Goal: Contribute content: Add original content to the website for others to see

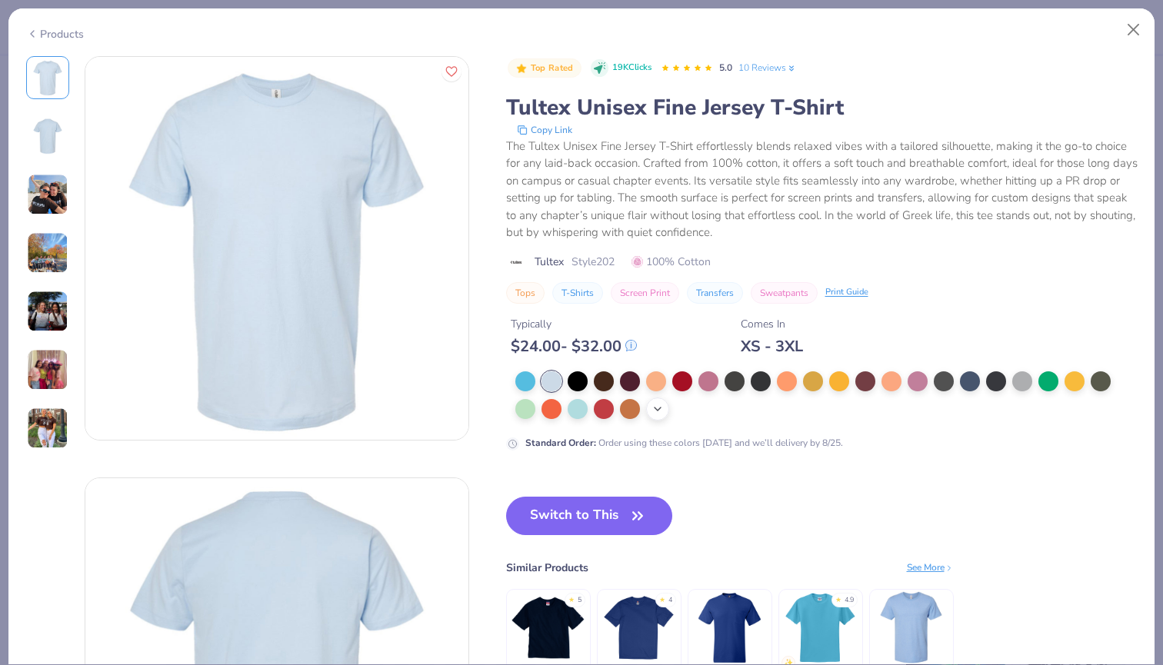
click at [653, 413] on icon at bounding box center [657, 409] width 12 height 12
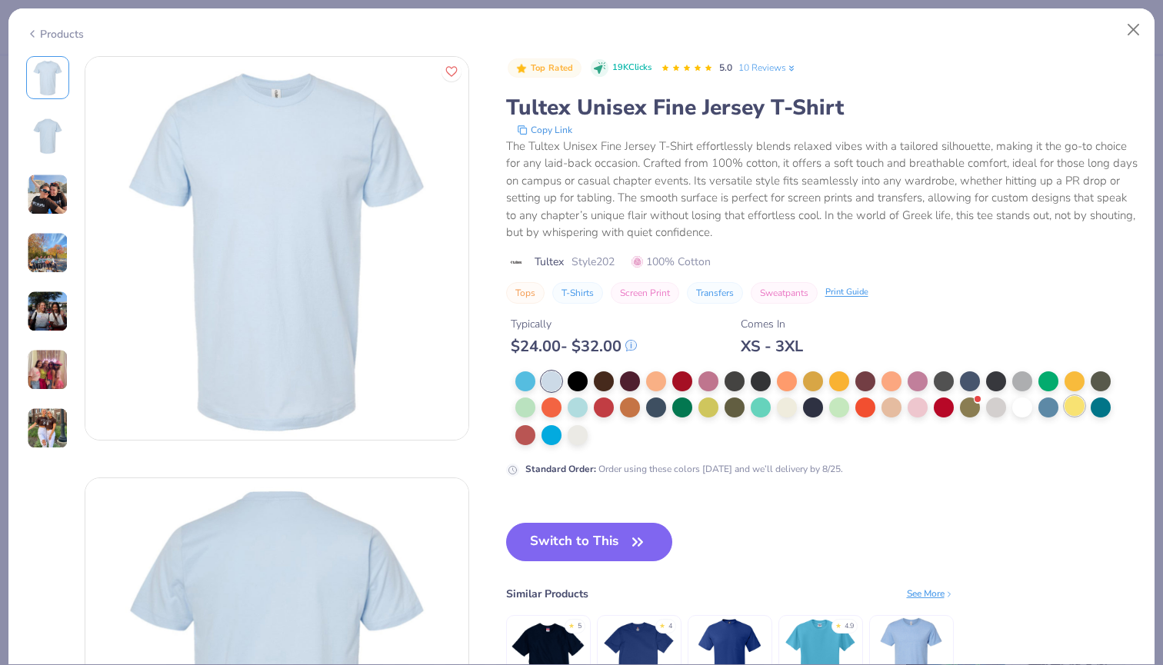
click at [1073, 409] on div at bounding box center [1074, 406] width 20 height 20
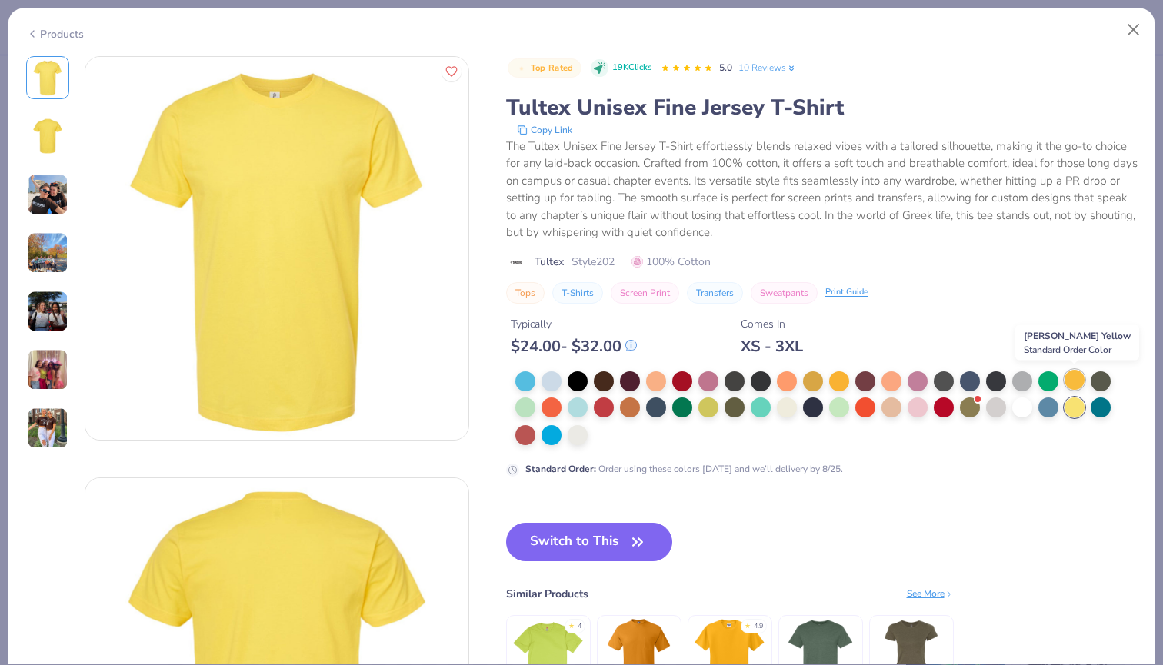
click at [1075, 384] on div at bounding box center [1074, 380] width 20 height 20
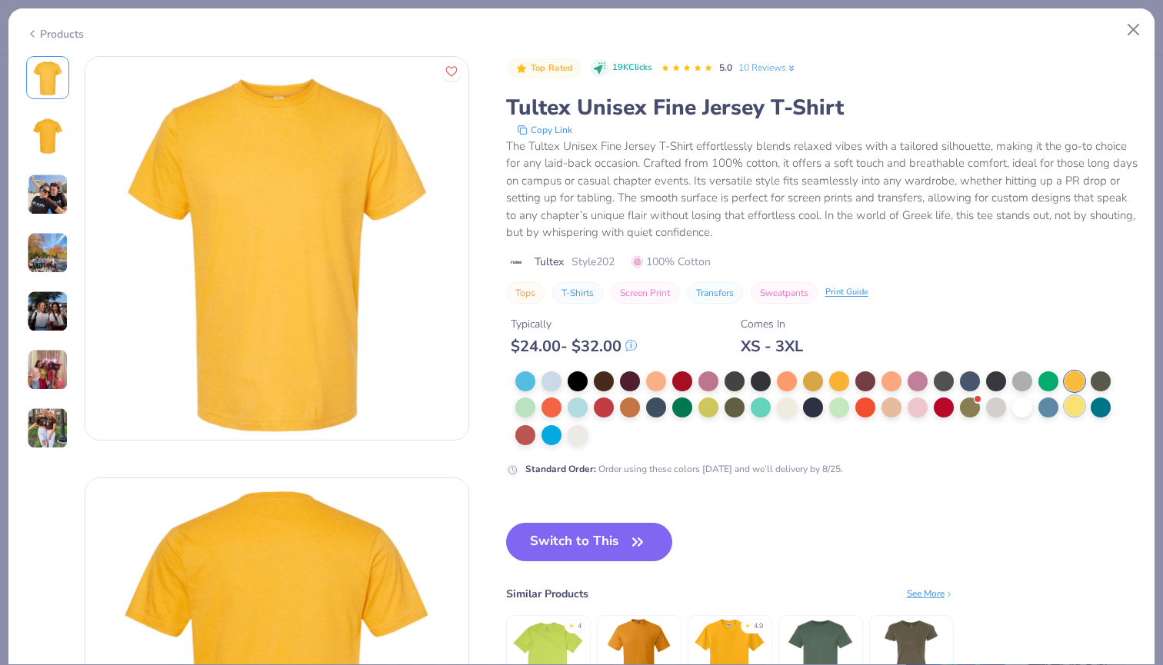
click at [1065, 406] on div at bounding box center [1074, 406] width 20 height 20
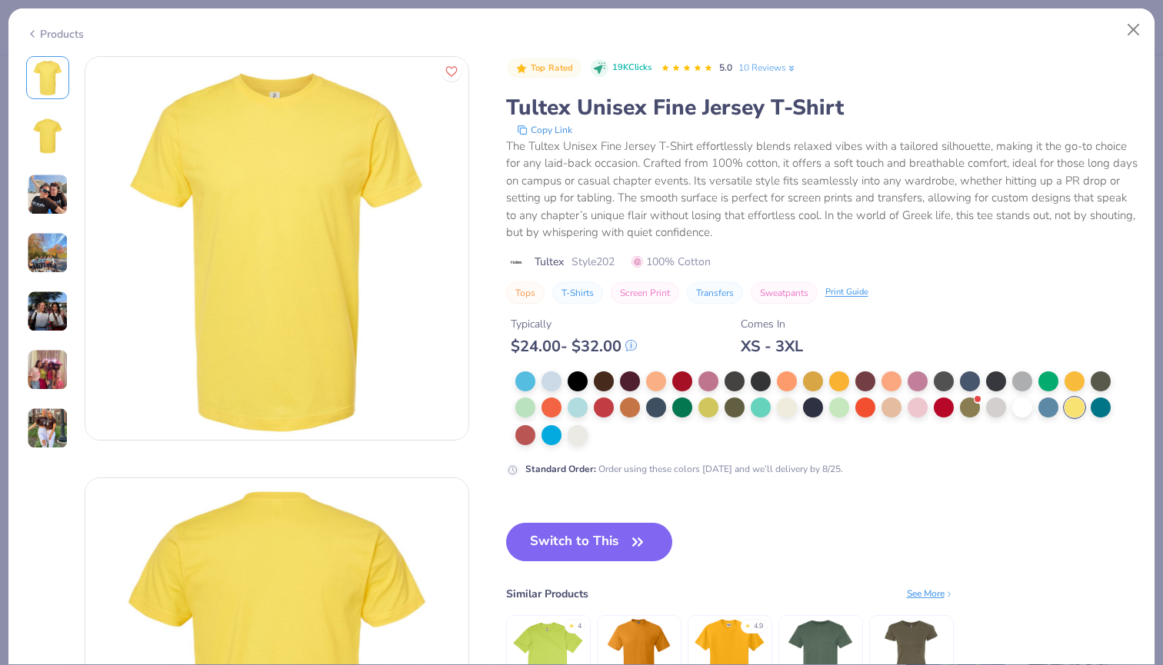
click at [52, 149] on img at bounding box center [47, 136] width 37 height 37
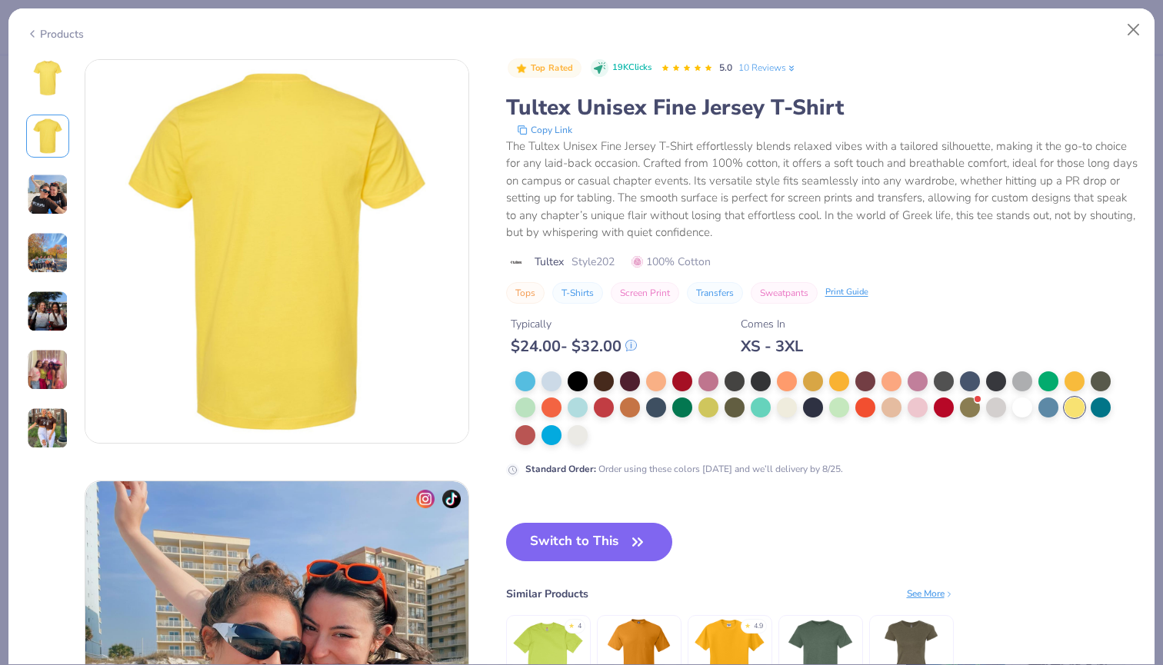
scroll to position [421, 0]
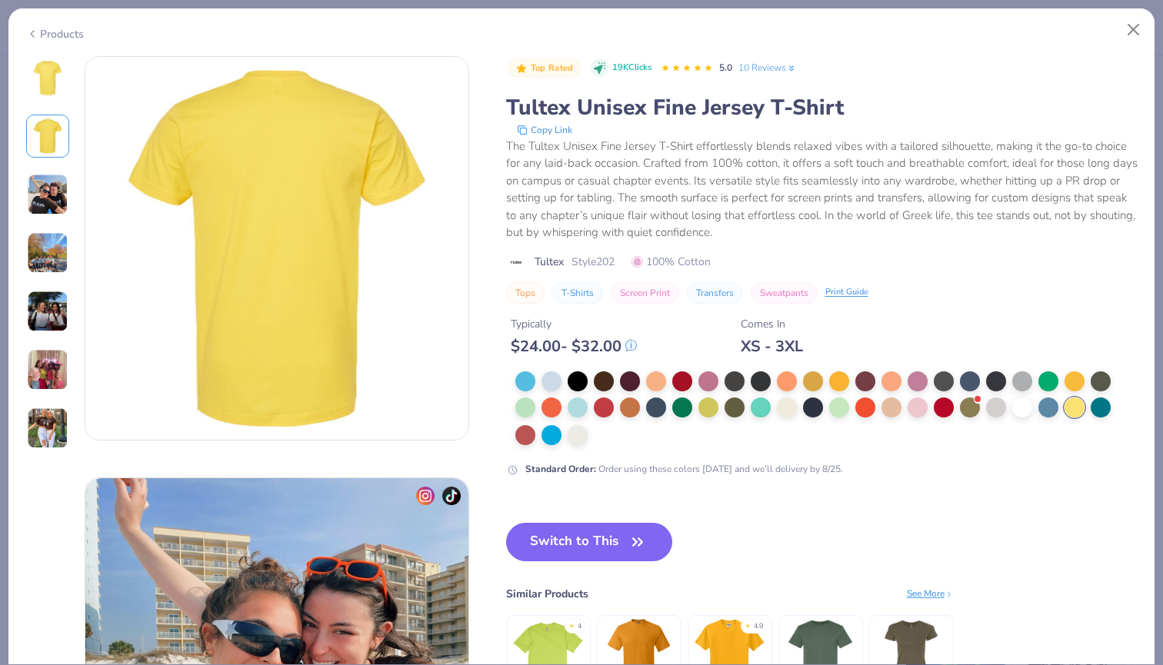
click at [48, 168] on div at bounding box center [47, 253] width 43 height 394
click at [49, 178] on img at bounding box center [48, 195] width 42 height 42
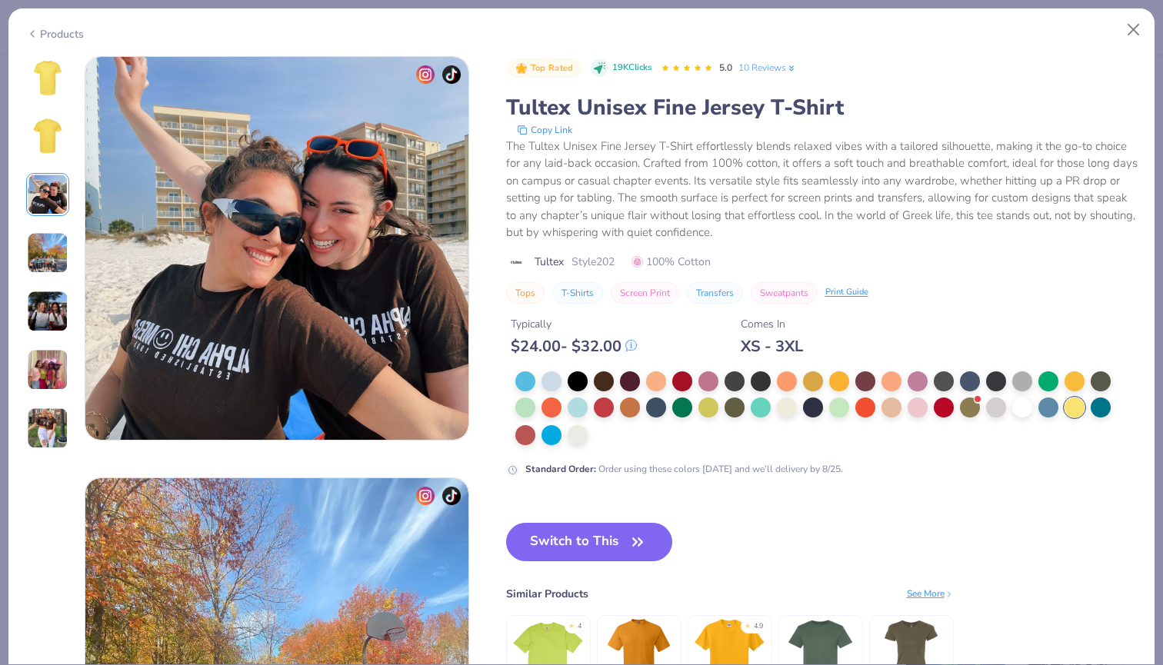
click at [49, 265] on img at bounding box center [48, 253] width 42 height 42
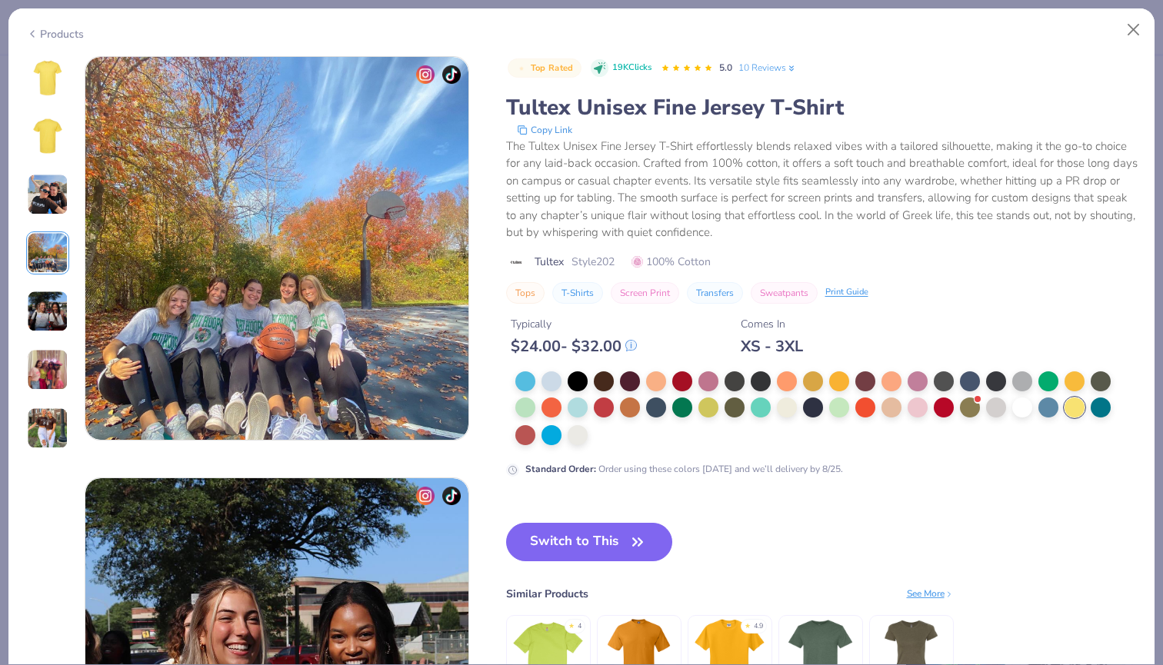
click at [50, 332] on div at bounding box center [47, 311] width 43 height 43
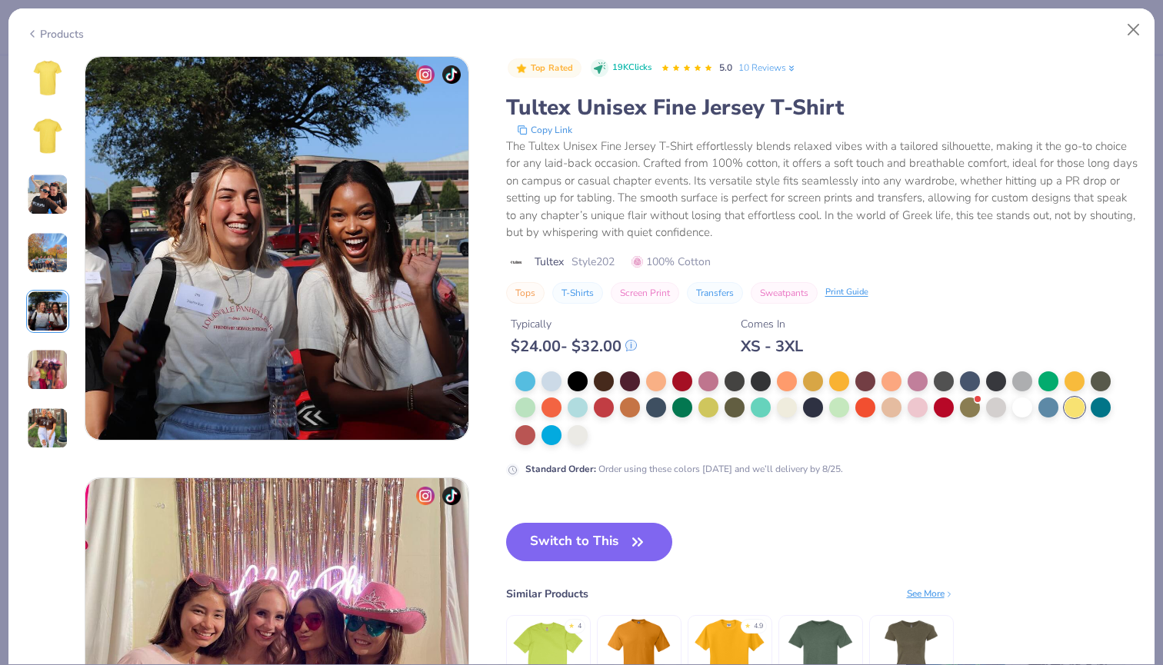
click at [43, 378] on img at bounding box center [48, 370] width 42 height 42
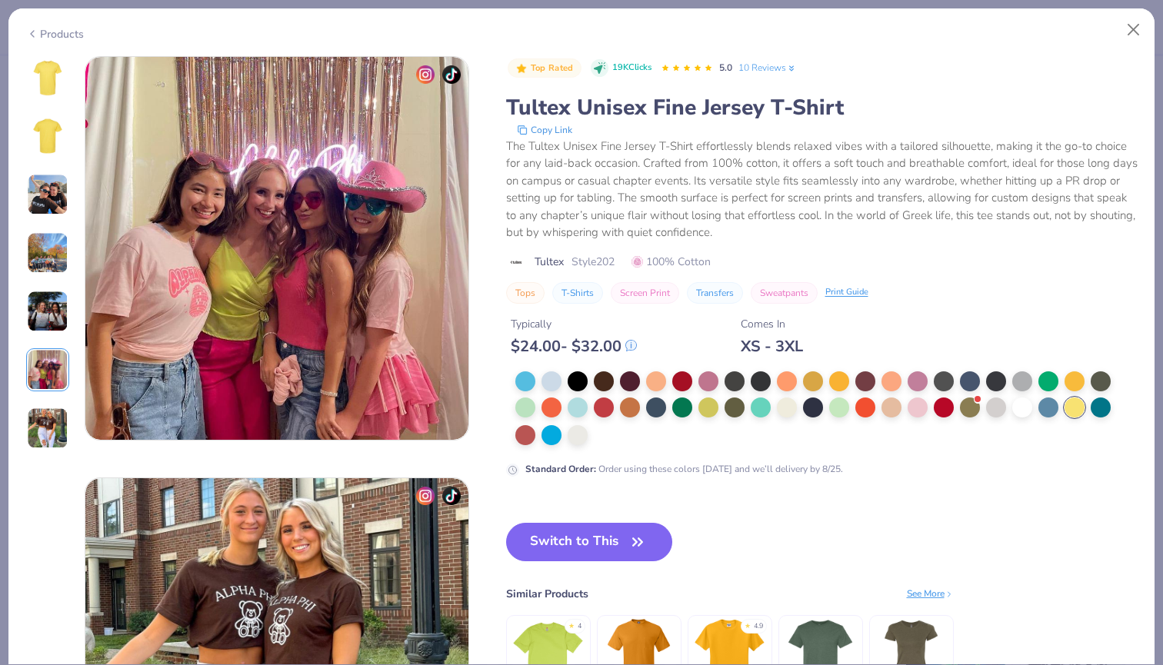
click at [39, 414] on img at bounding box center [48, 429] width 42 height 42
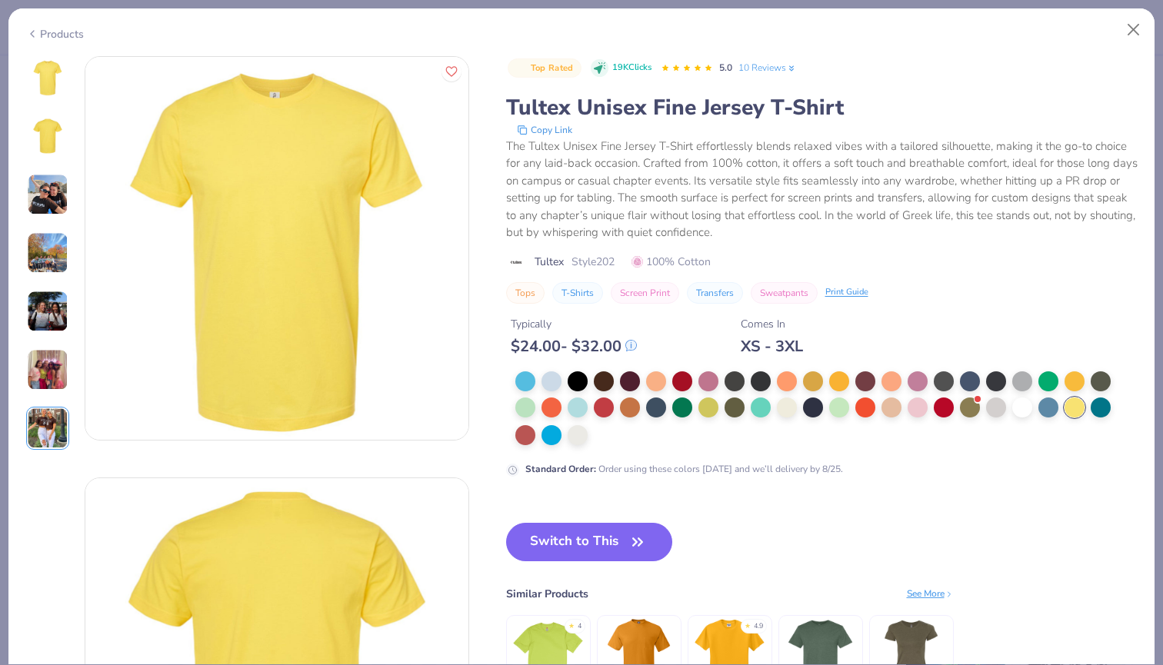
scroll to position [0, 0]
click at [1130, 37] on button "Close" at bounding box center [1133, 29] width 29 height 29
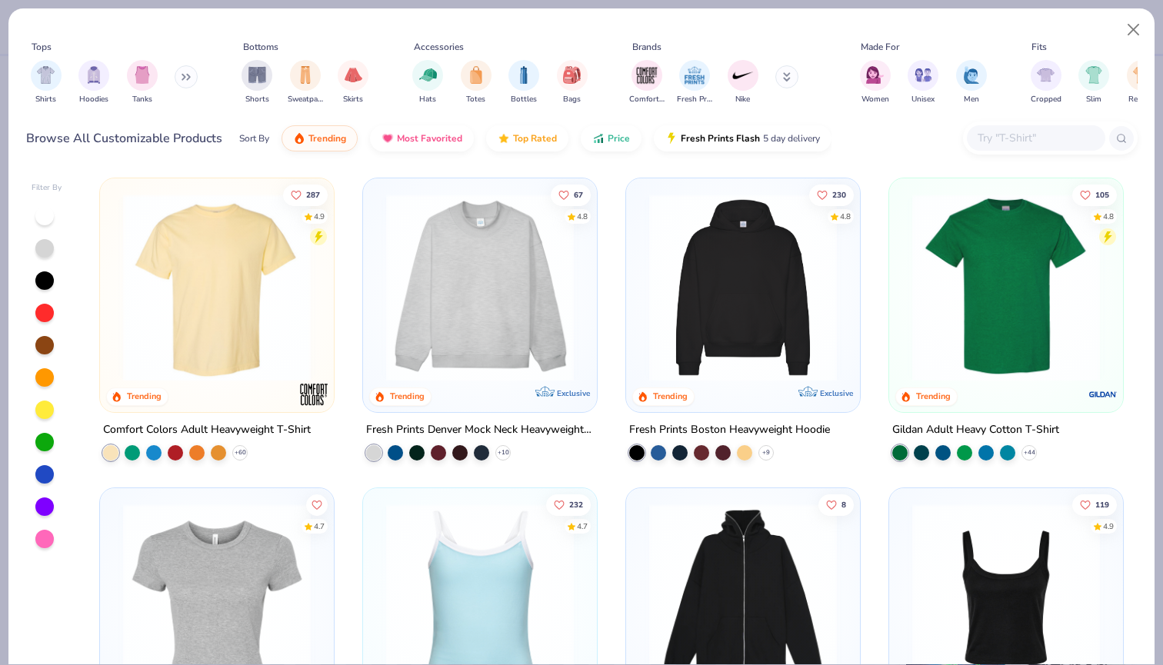
click at [222, 308] on img at bounding box center [216, 288] width 203 height 188
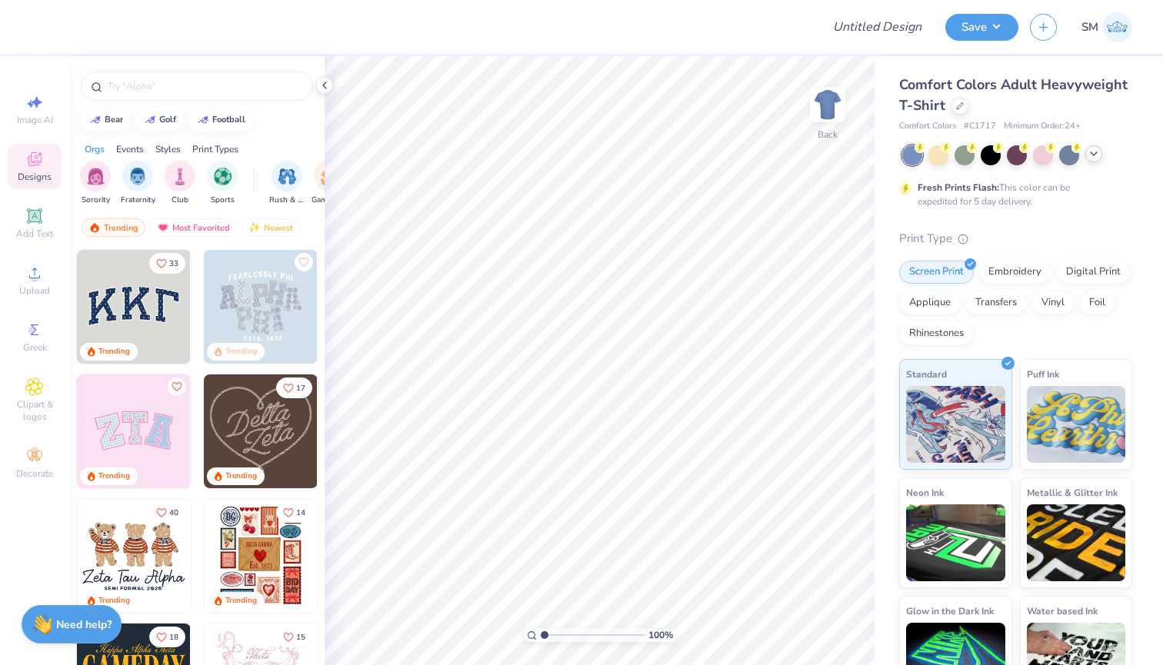
click at [1094, 153] on icon at bounding box center [1093, 154] width 12 height 12
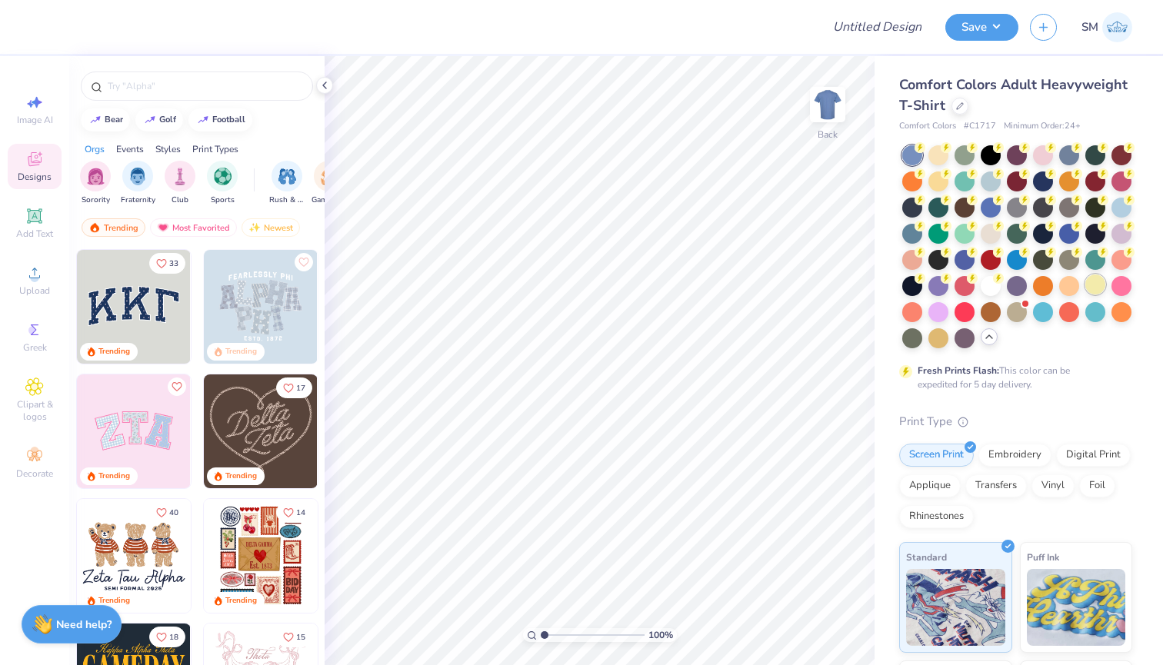
click at [1090, 288] on div at bounding box center [1095, 285] width 20 height 20
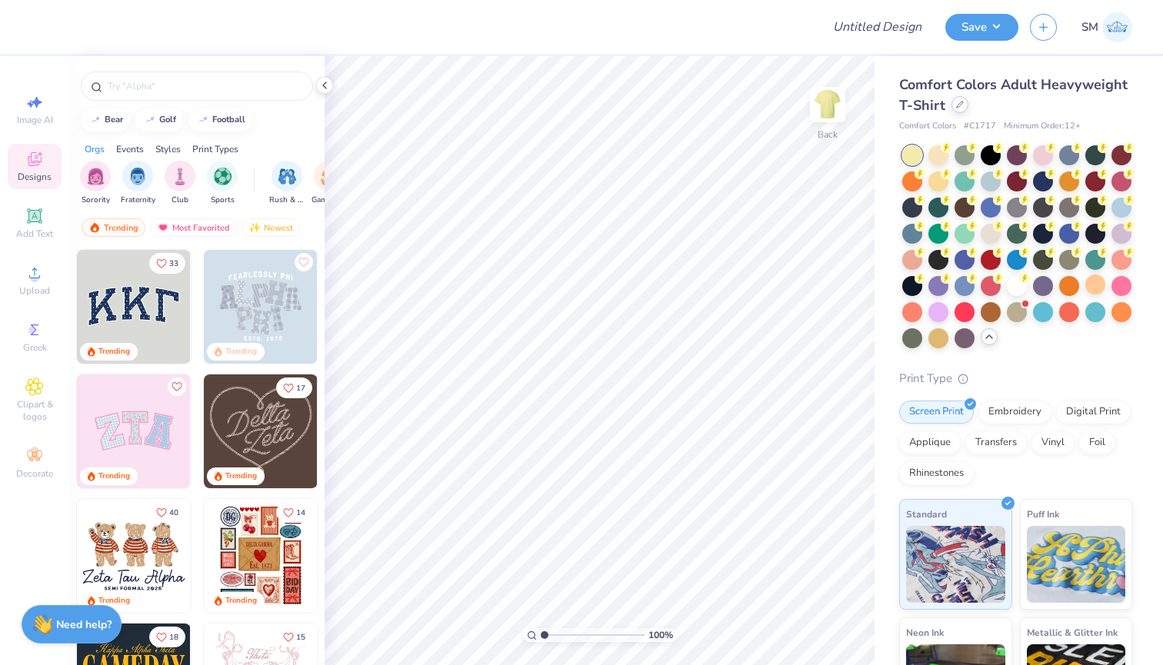
click at [951, 108] on div at bounding box center [959, 104] width 17 height 17
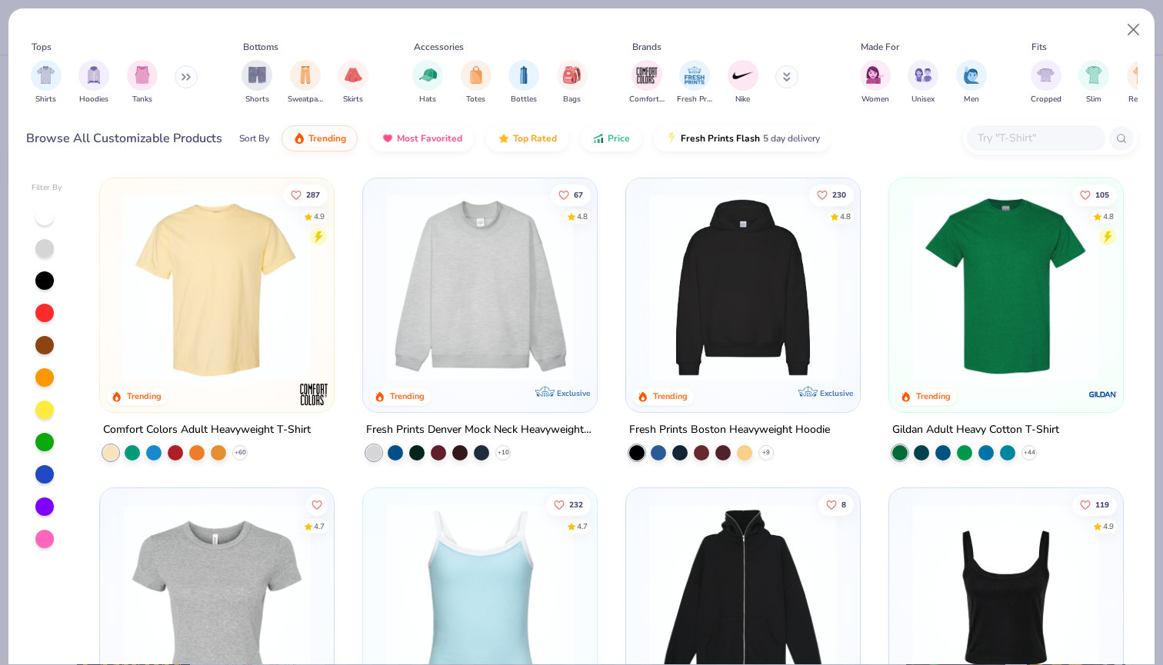
click at [977, 131] on input "text" at bounding box center [1035, 138] width 118 height 18
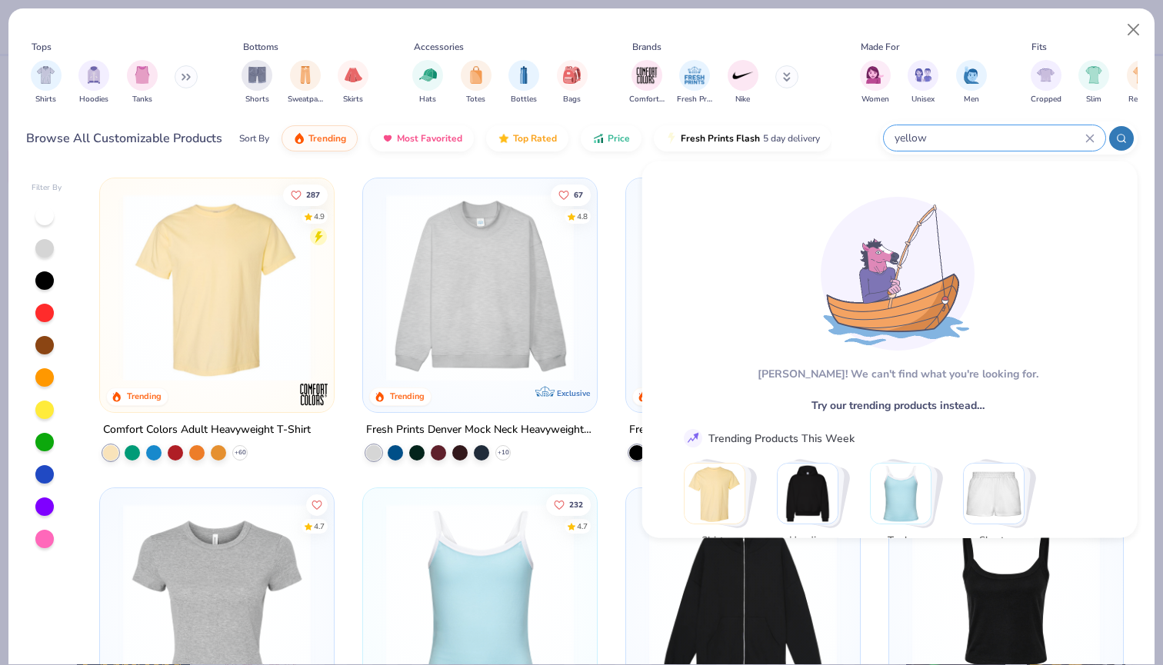
type input "yellow"
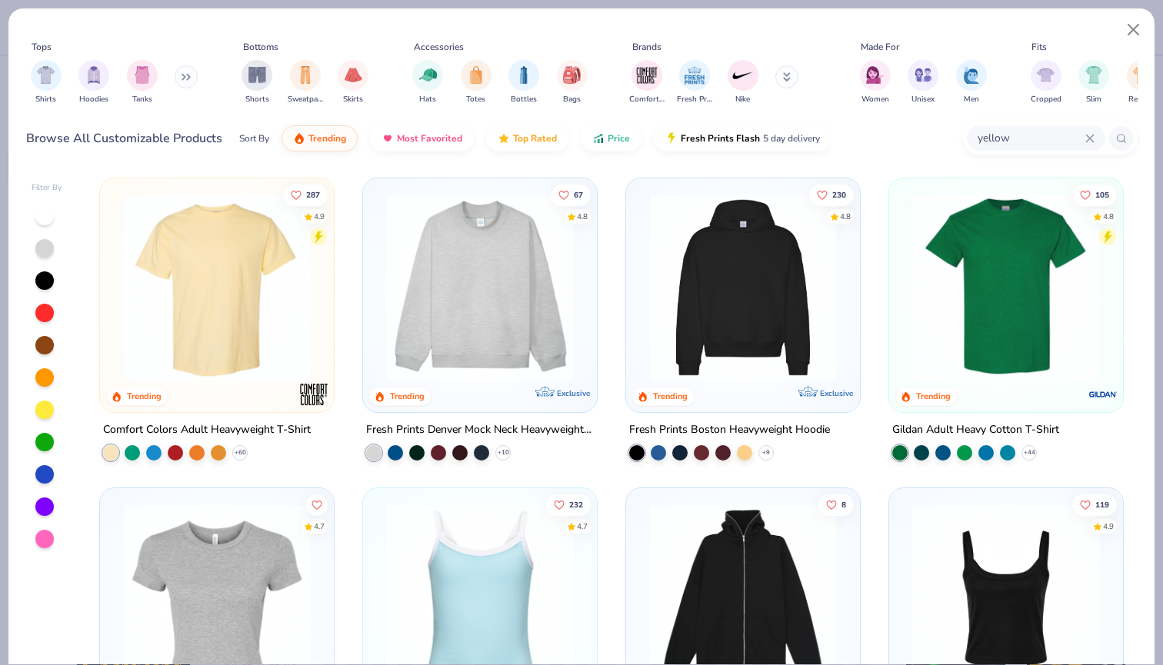
click at [41, 412] on div at bounding box center [44, 410] width 18 height 18
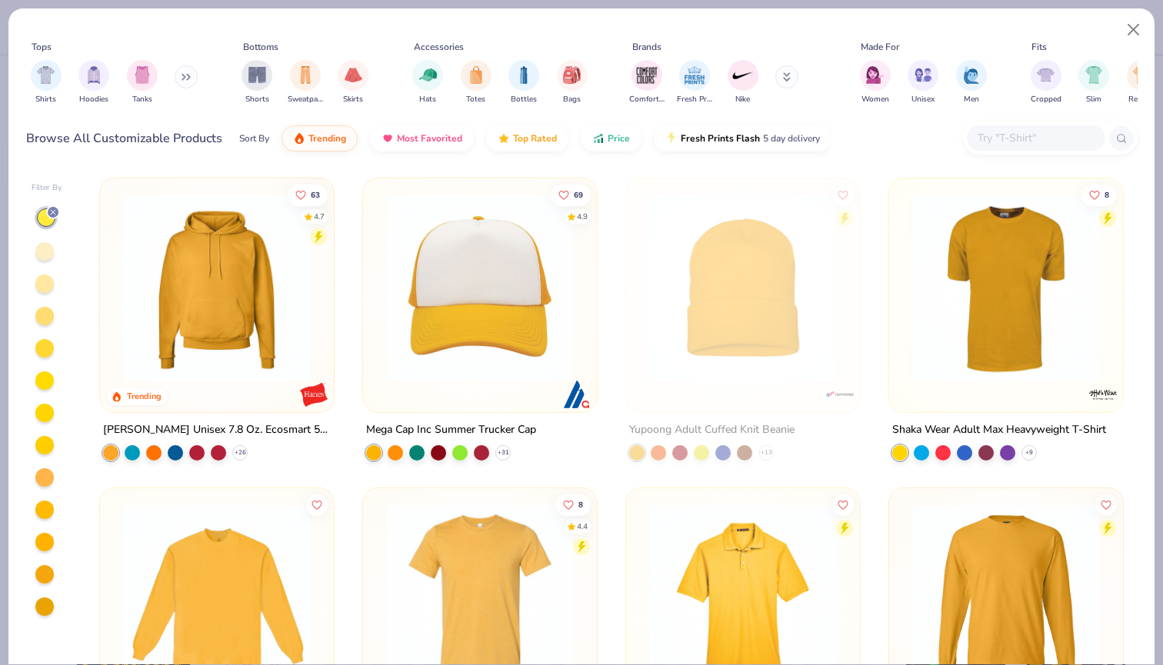
click at [42, 288] on div at bounding box center [44, 284] width 18 height 18
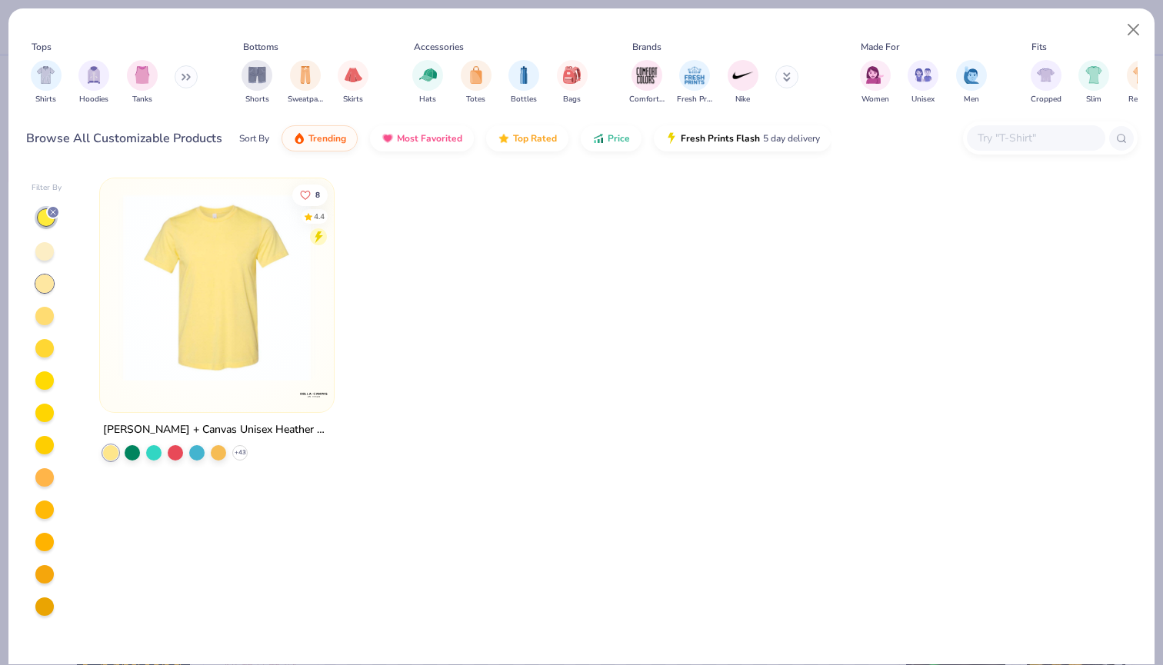
click at [175, 374] on img at bounding box center [216, 288] width 203 height 188
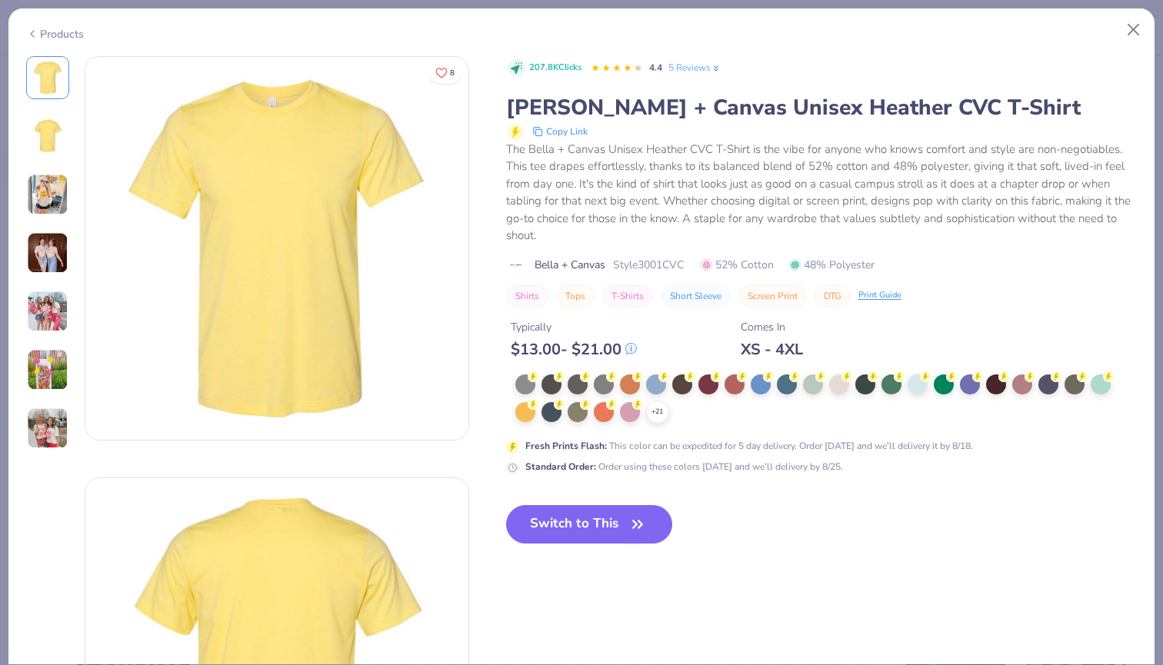
click at [649, 397] on div "+ 21" at bounding box center [818, 399] width 606 height 49
click at [42, 145] on img at bounding box center [47, 136] width 37 height 37
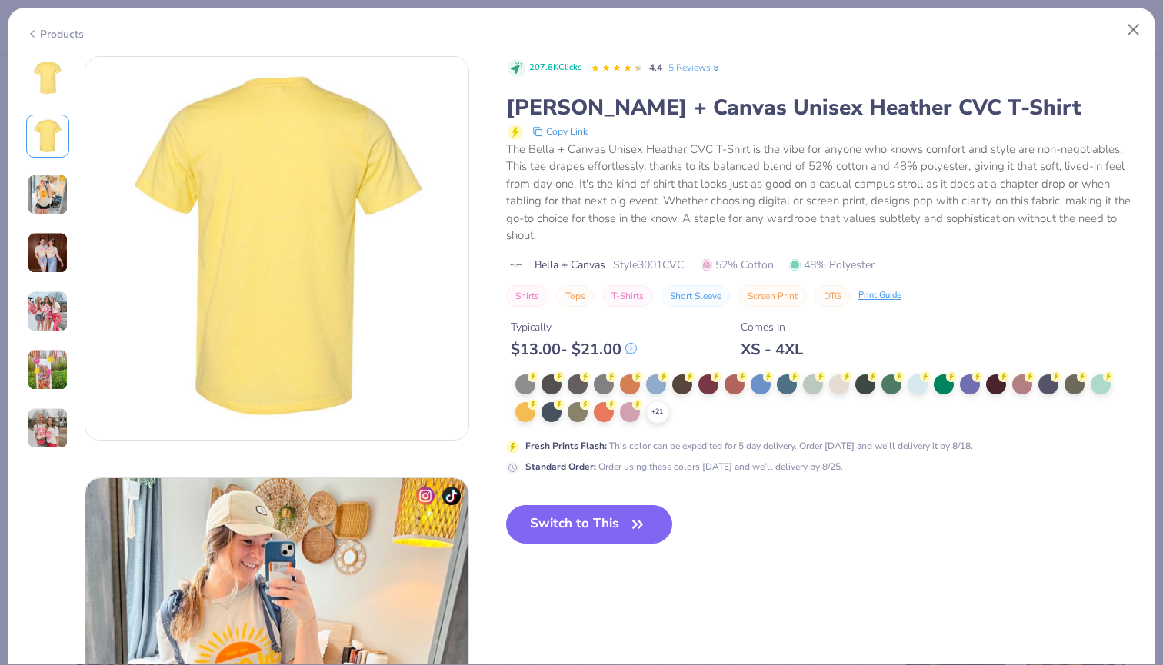
click at [38, 111] on div at bounding box center [47, 253] width 43 height 394
click at [43, 88] on img at bounding box center [47, 77] width 37 height 37
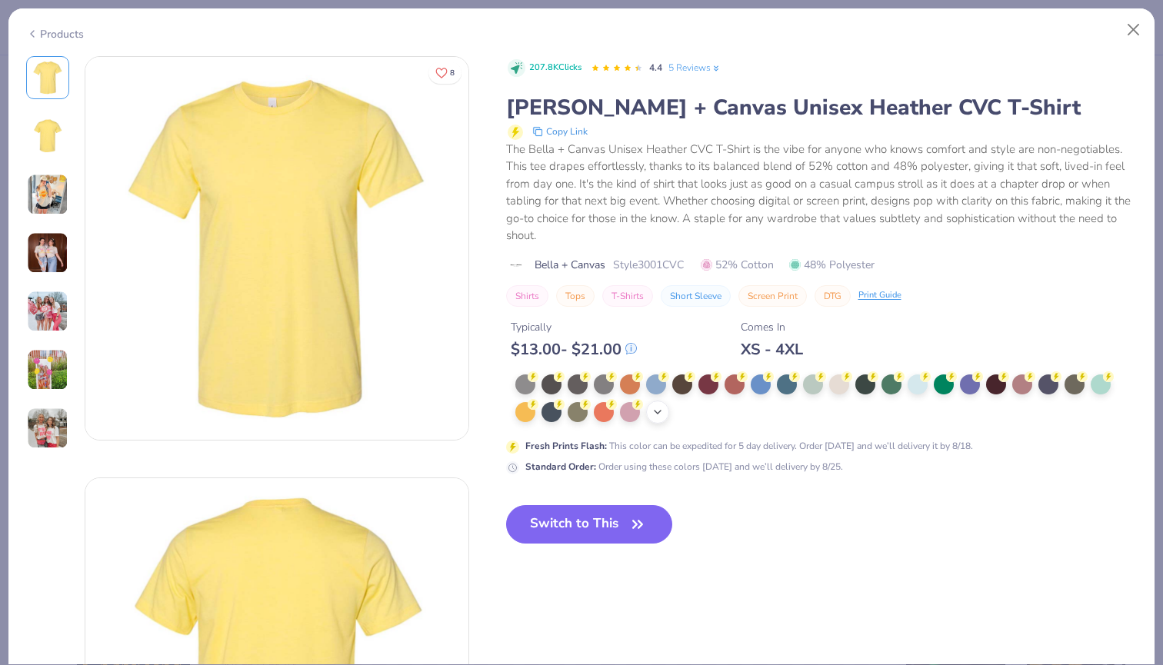
click at [646, 410] on div "+ 21" at bounding box center [657, 412] width 23 height 23
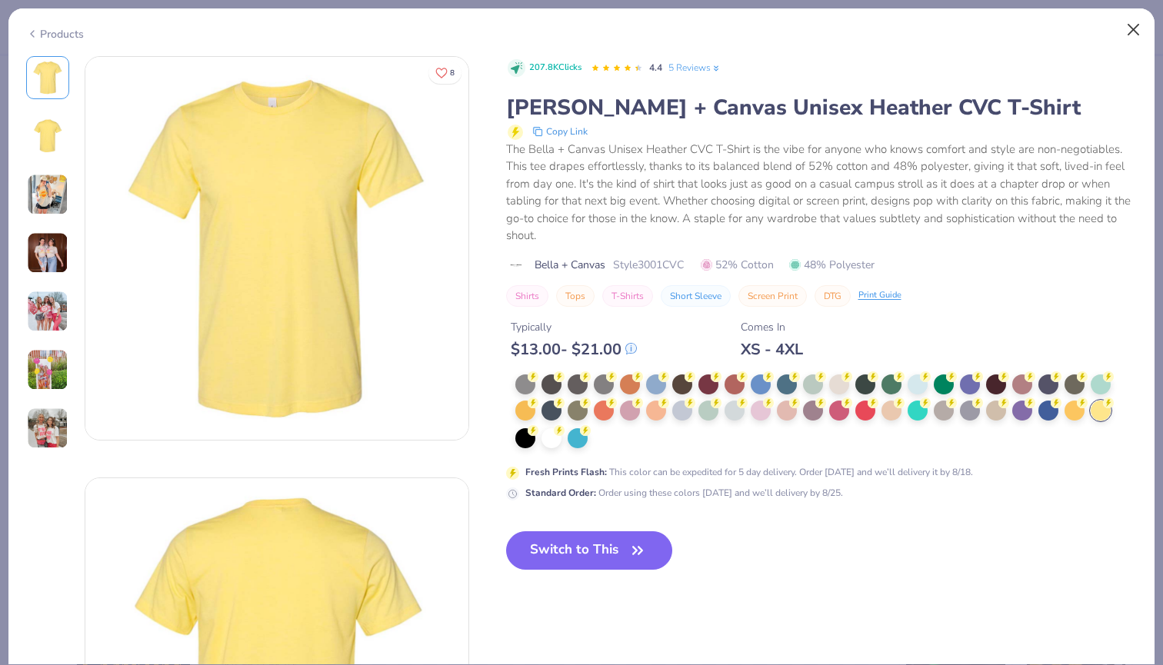
click at [1130, 34] on button "Close" at bounding box center [1133, 29] width 29 height 29
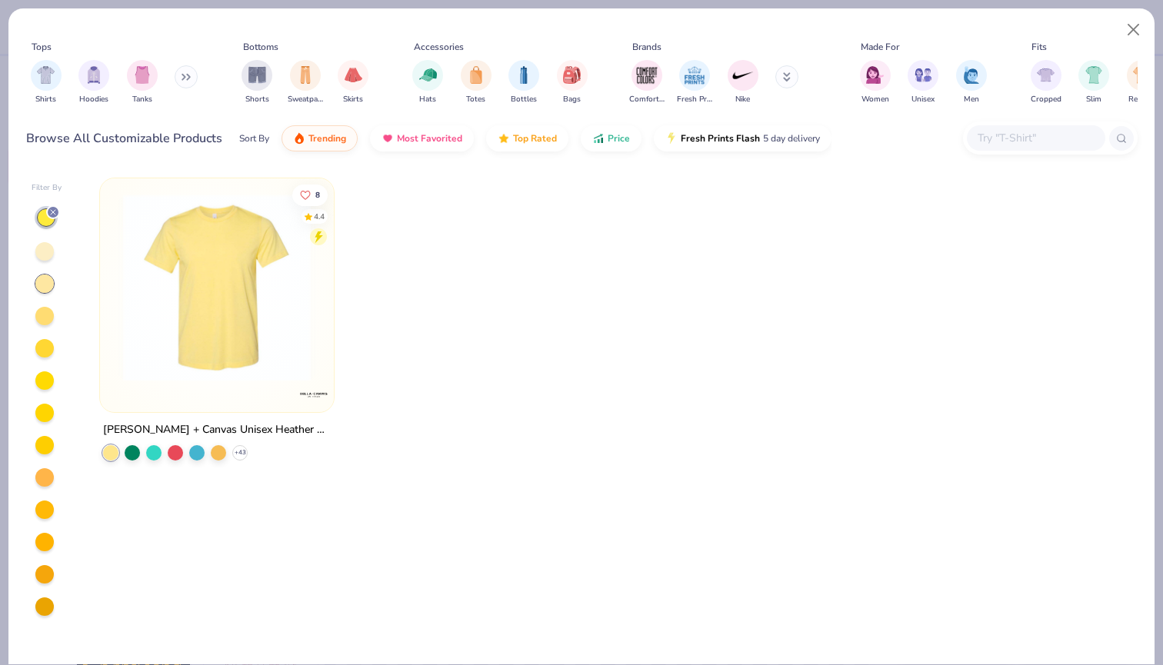
click at [35, 241] on div at bounding box center [47, 411] width 31 height 411
click at [39, 248] on div at bounding box center [44, 251] width 18 height 18
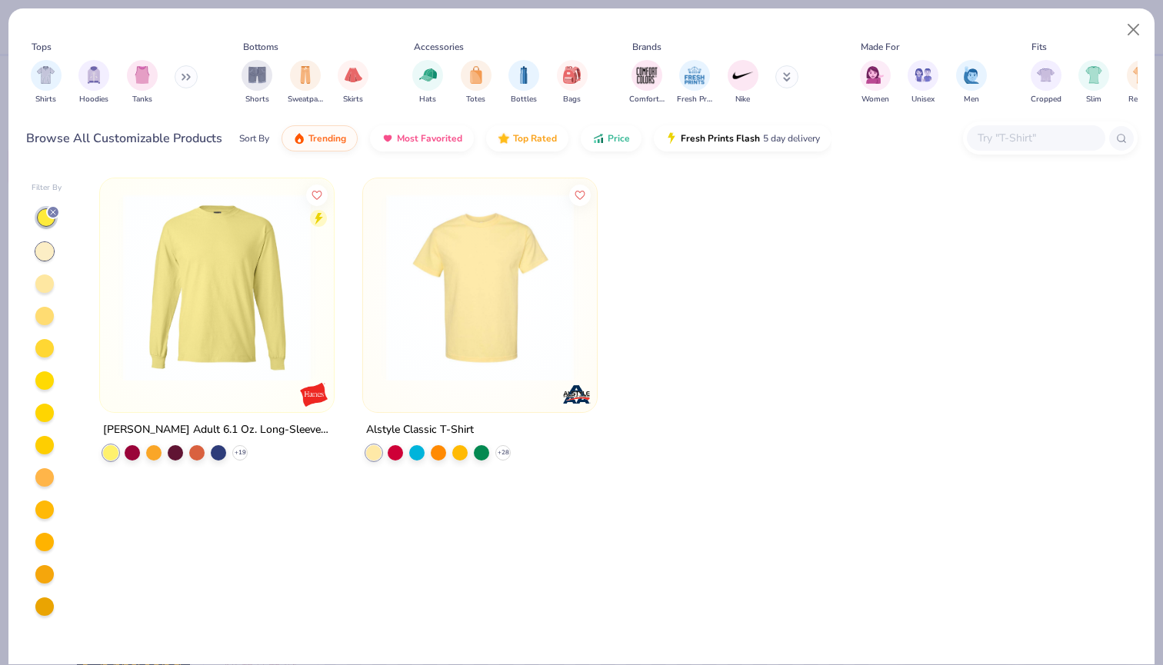
click at [460, 331] on img at bounding box center [479, 288] width 203 height 188
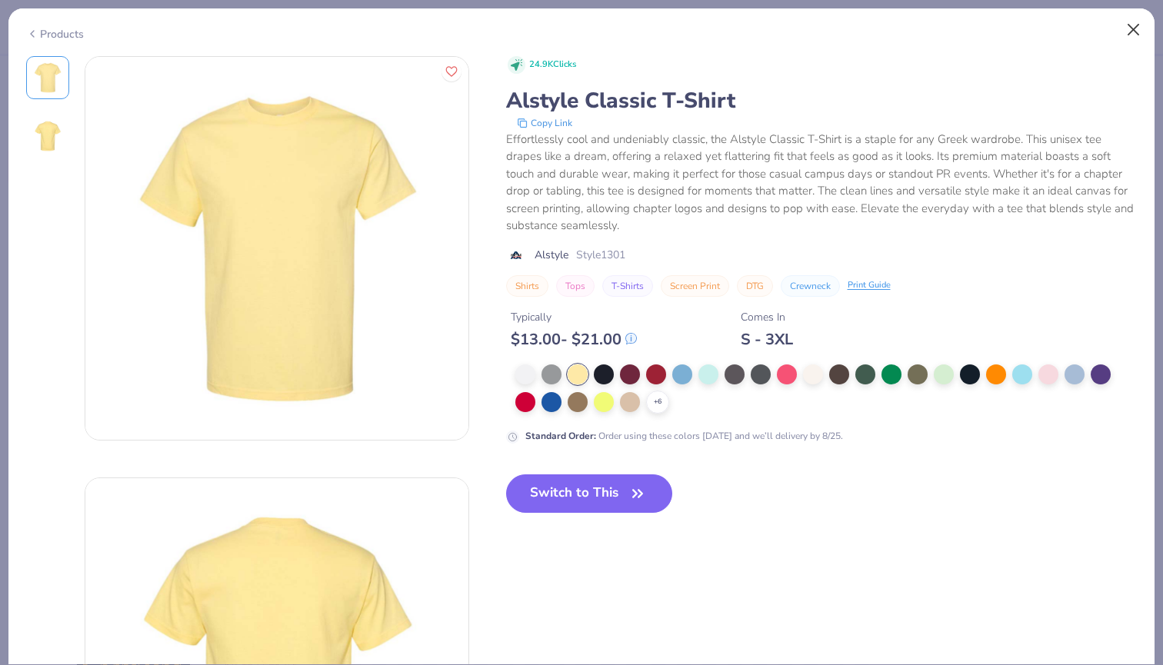
click at [1134, 26] on button "Close" at bounding box center [1133, 29] width 29 height 29
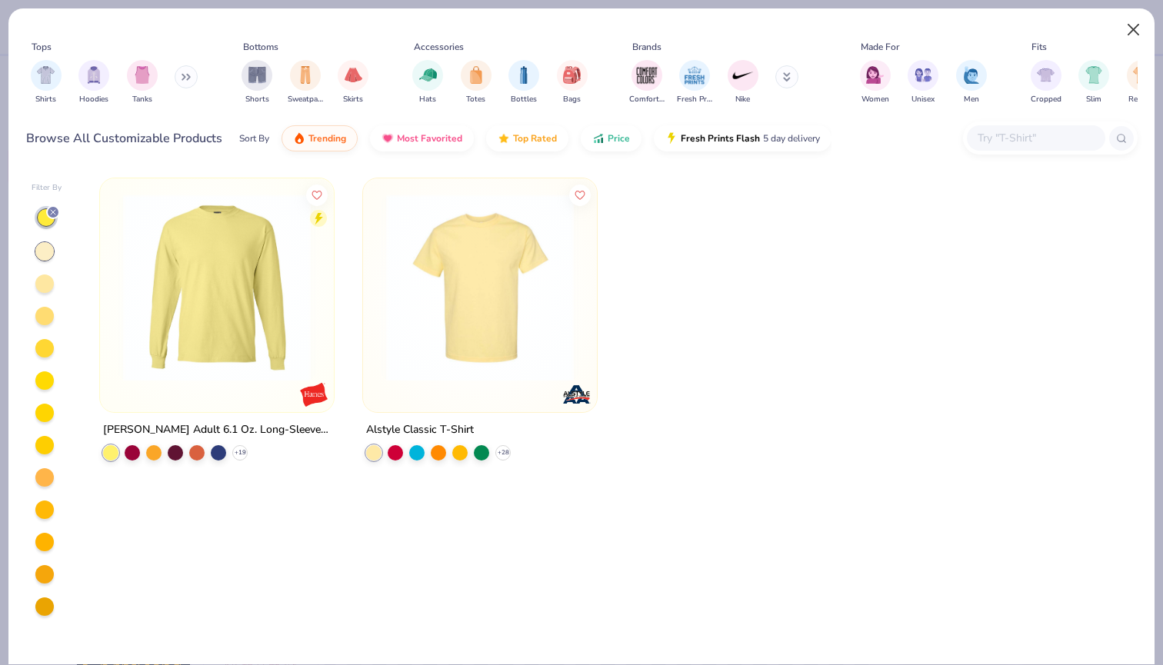
click at [1140, 34] on button "Close" at bounding box center [1133, 29] width 29 height 29
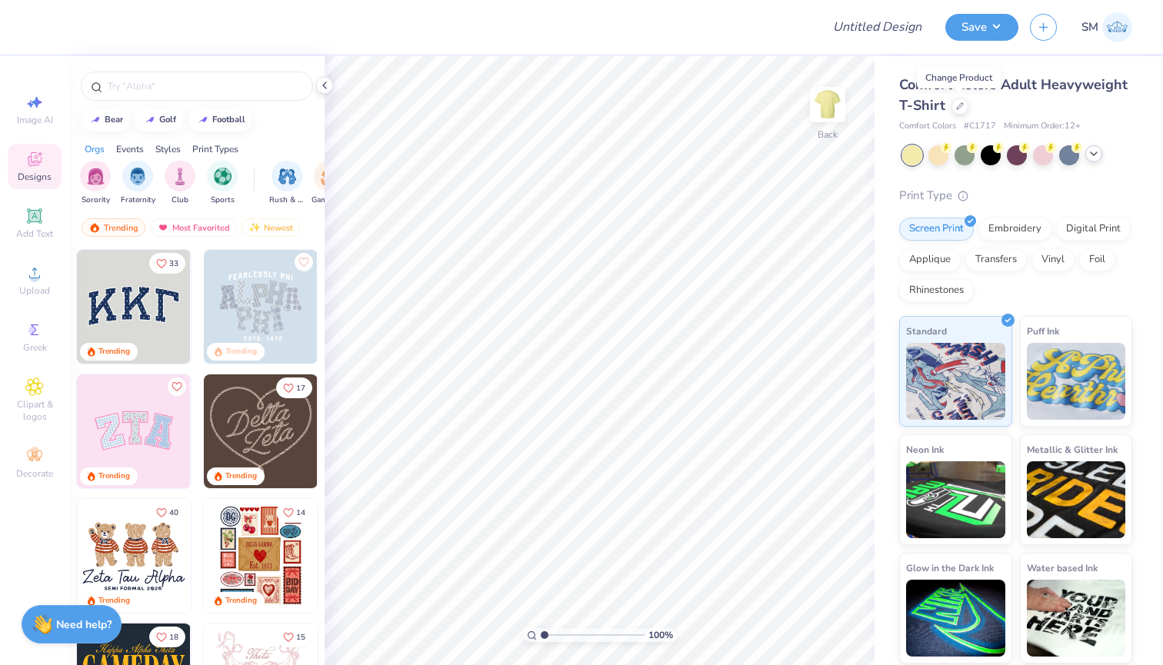
click at [1081, 152] on div at bounding box center [1017, 155] width 230 height 20
click at [1097, 155] on icon at bounding box center [1093, 154] width 12 height 12
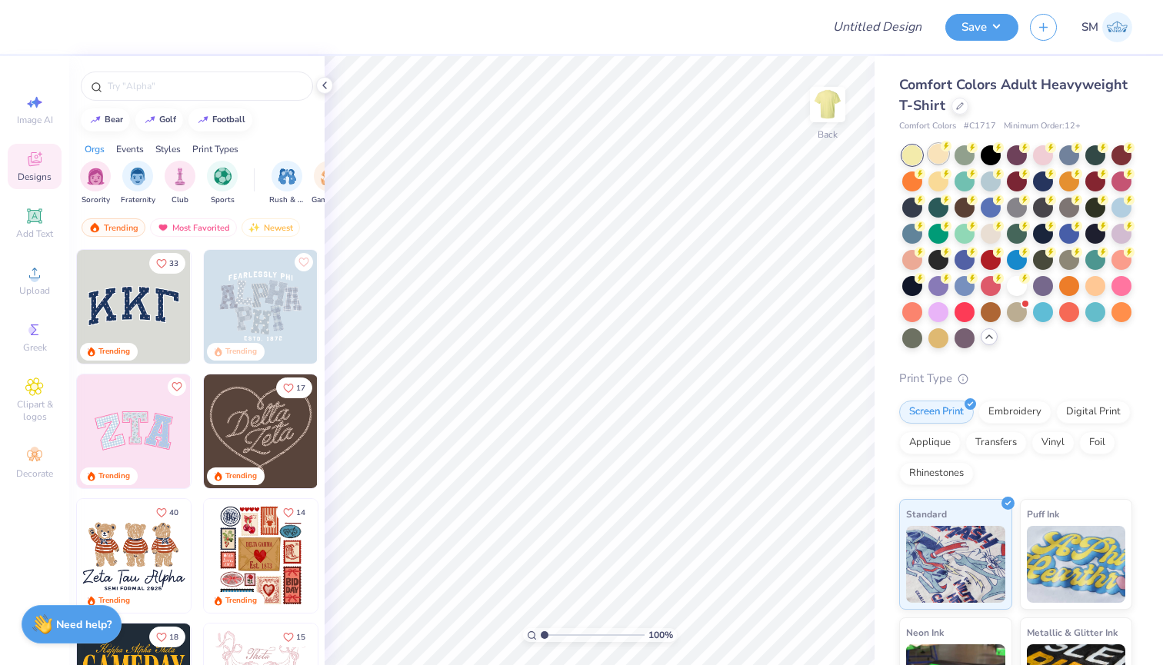
click at [942, 149] on icon at bounding box center [946, 146] width 11 height 11
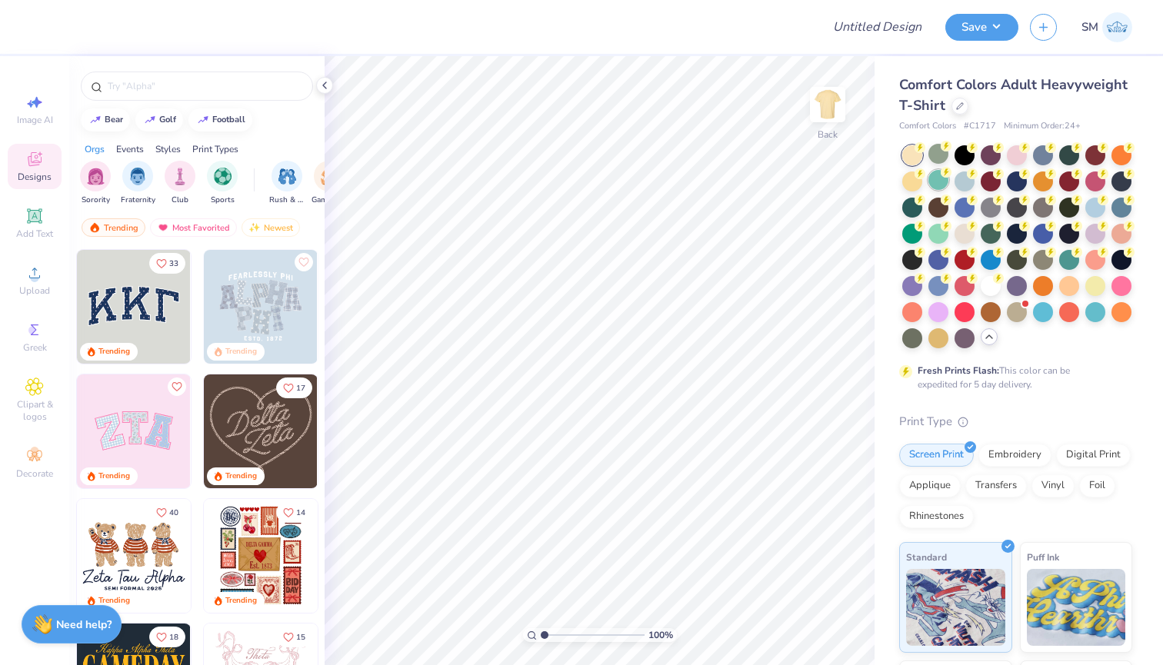
click at [937, 176] on div at bounding box center [938, 180] width 20 height 20
click at [938, 181] on div at bounding box center [938, 180] width 20 height 20
click at [1085, 285] on div at bounding box center [1095, 285] width 20 height 20
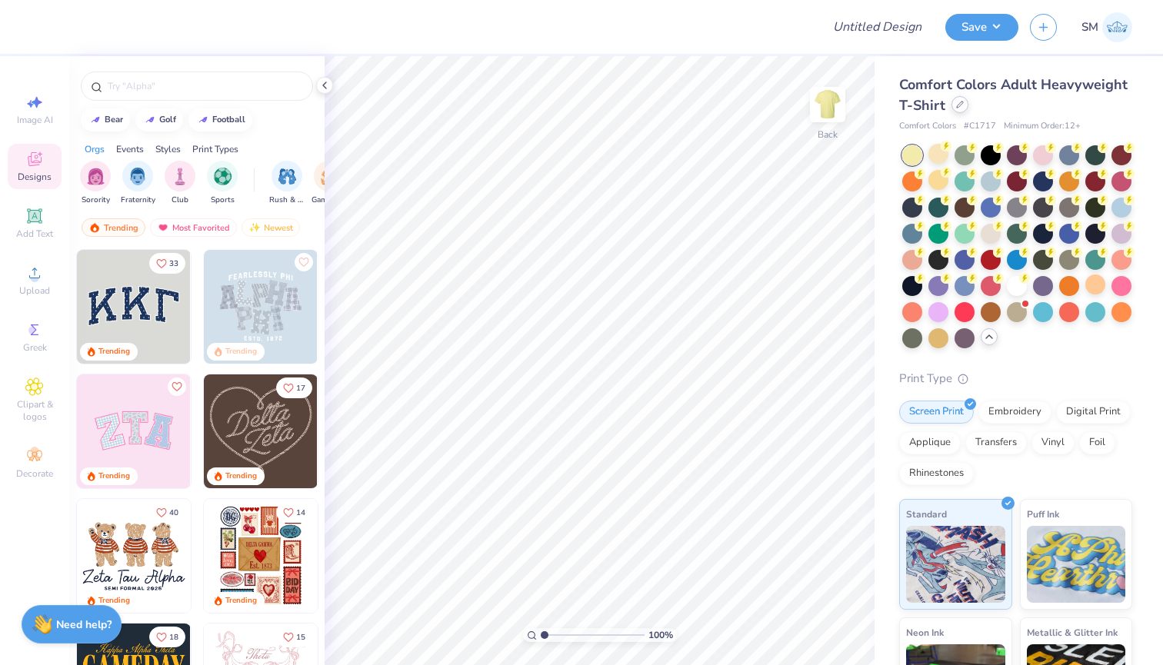
click at [951, 107] on div at bounding box center [959, 104] width 17 height 17
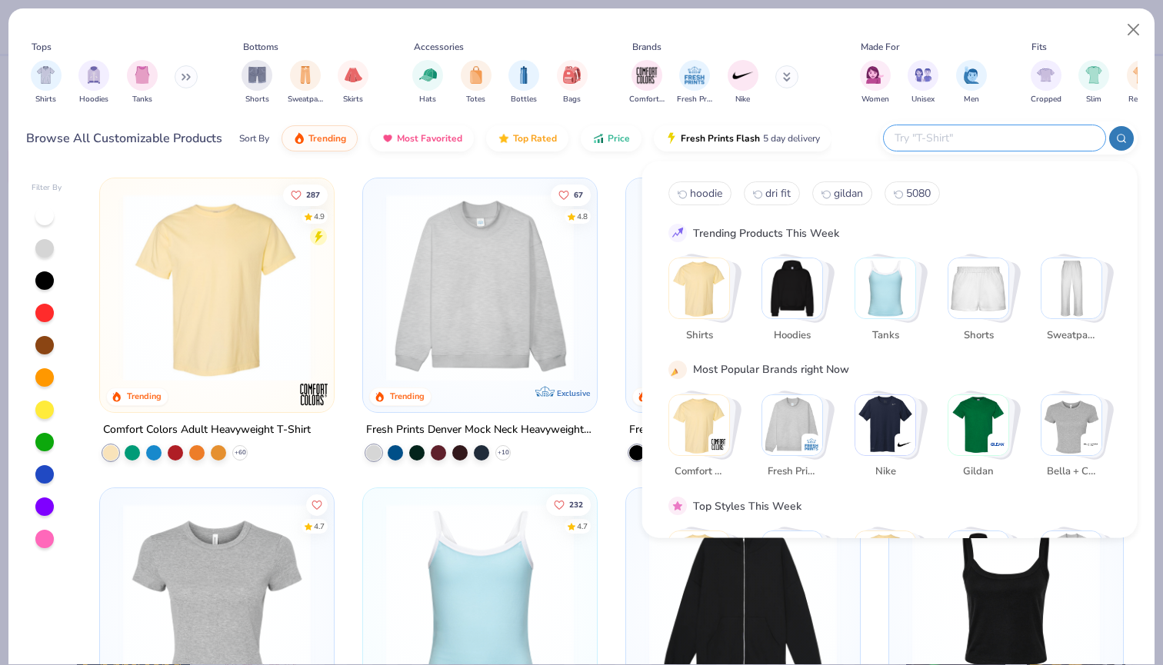
click at [1005, 139] on input "text" at bounding box center [993, 138] width 201 height 18
type input "y"
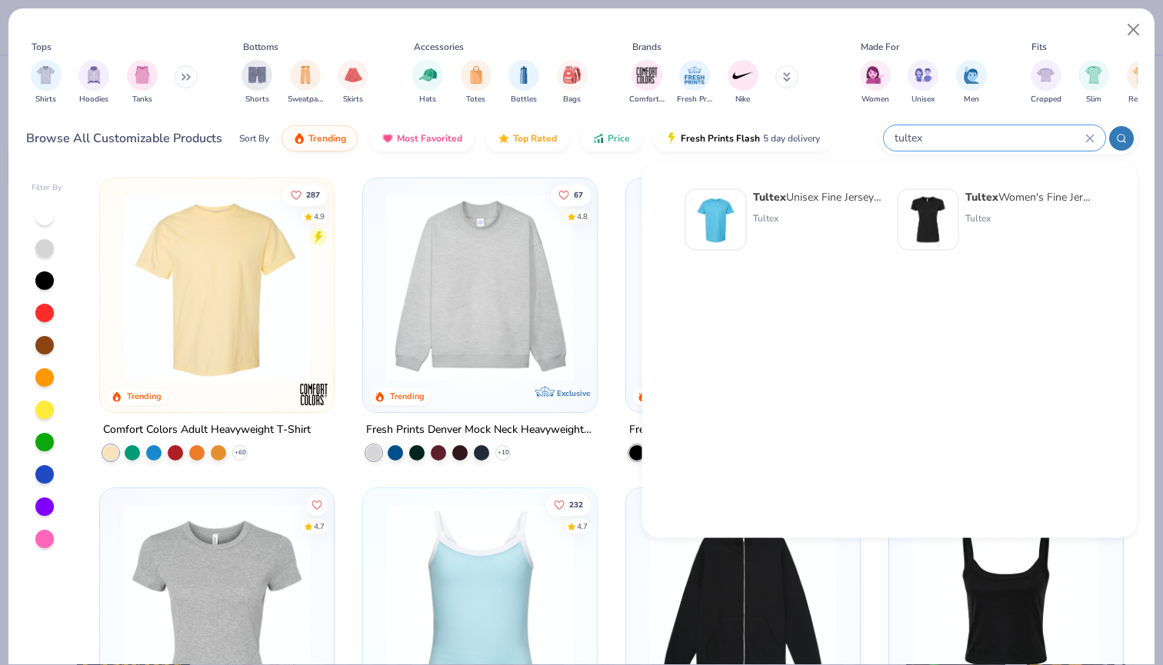
type input "tultex"
click at [760, 226] on div "Tultex Unisex Fine Jersey T-Shirt Tultex" at bounding box center [817, 220] width 129 height 62
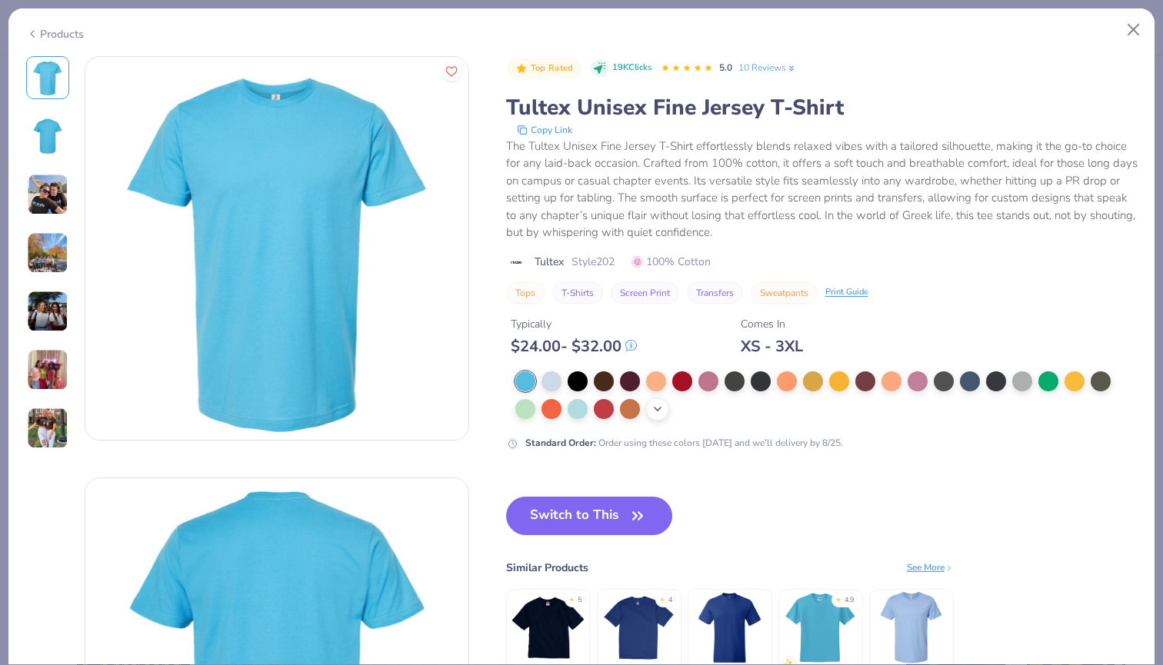
click at [662, 410] on icon at bounding box center [657, 409] width 12 height 12
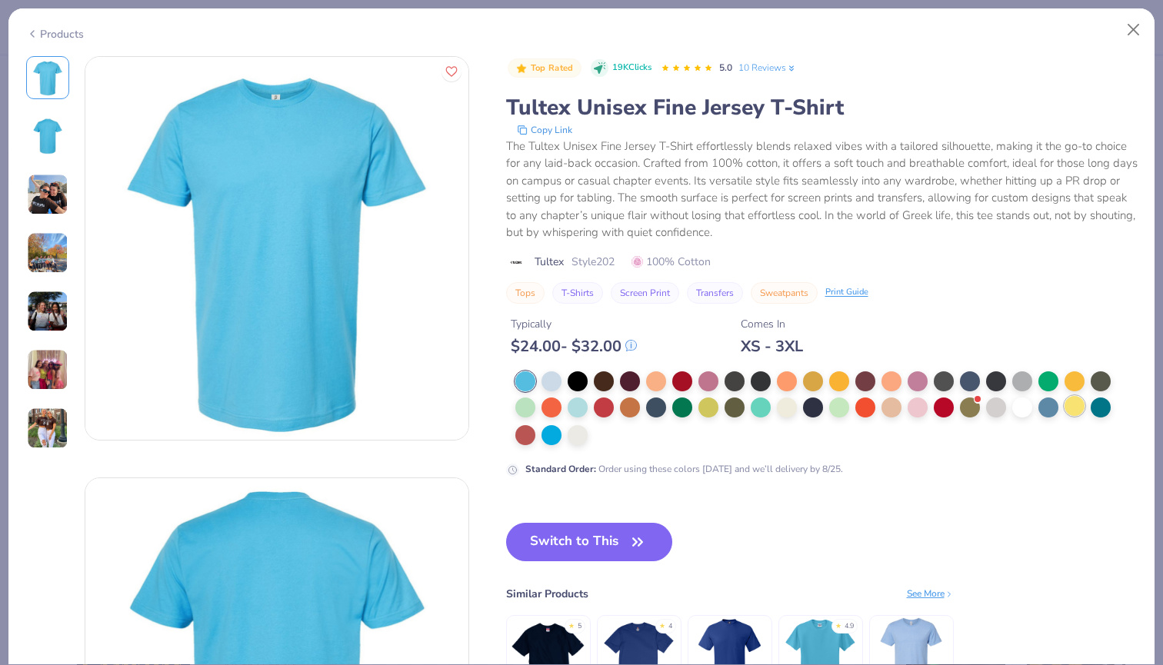
click at [1078, 411] on div at bounding box center [1074, 406] width 20 height 20
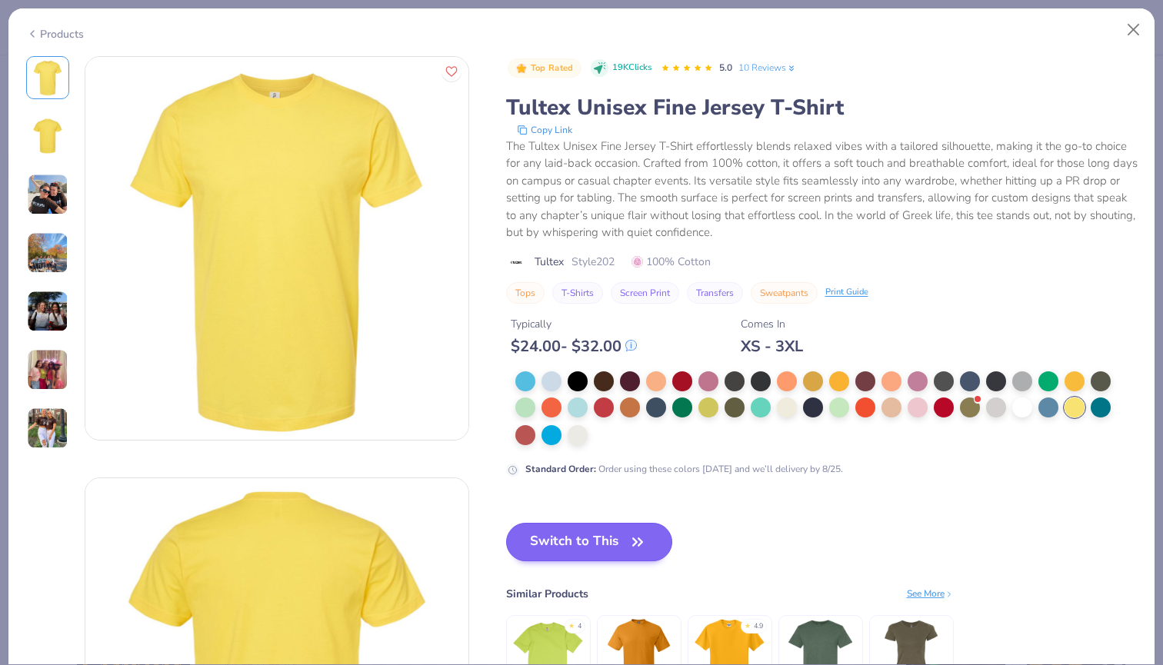
click at [604, 557] on button "Switch to This" at bounding box center [589, 542] width 167 height 38
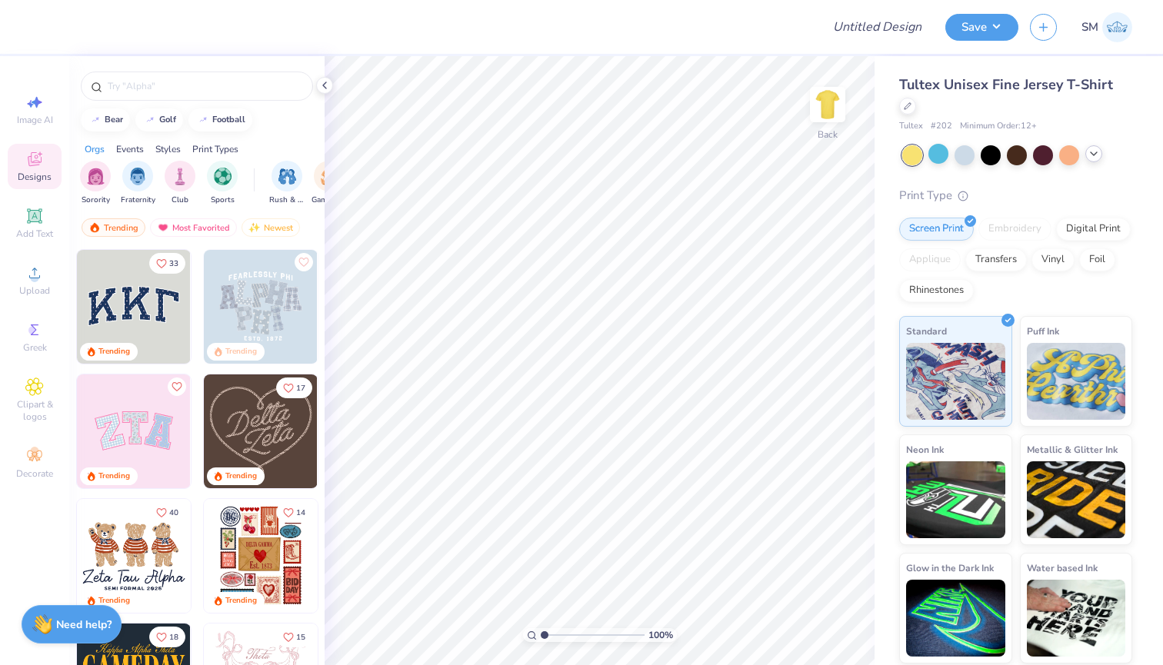
click at [1091, 145] on div at bounding box center [1093, 153] width 17 height 17
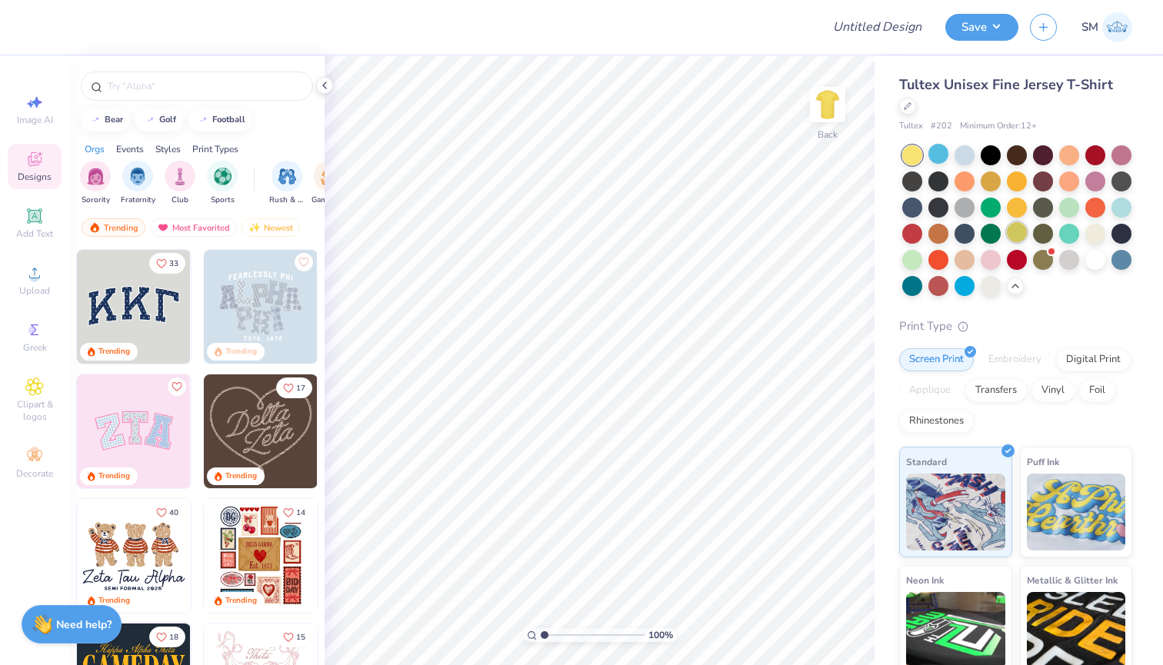
click at [1018, 222] on div at bounding box center [1017, 232] width 20 height 20
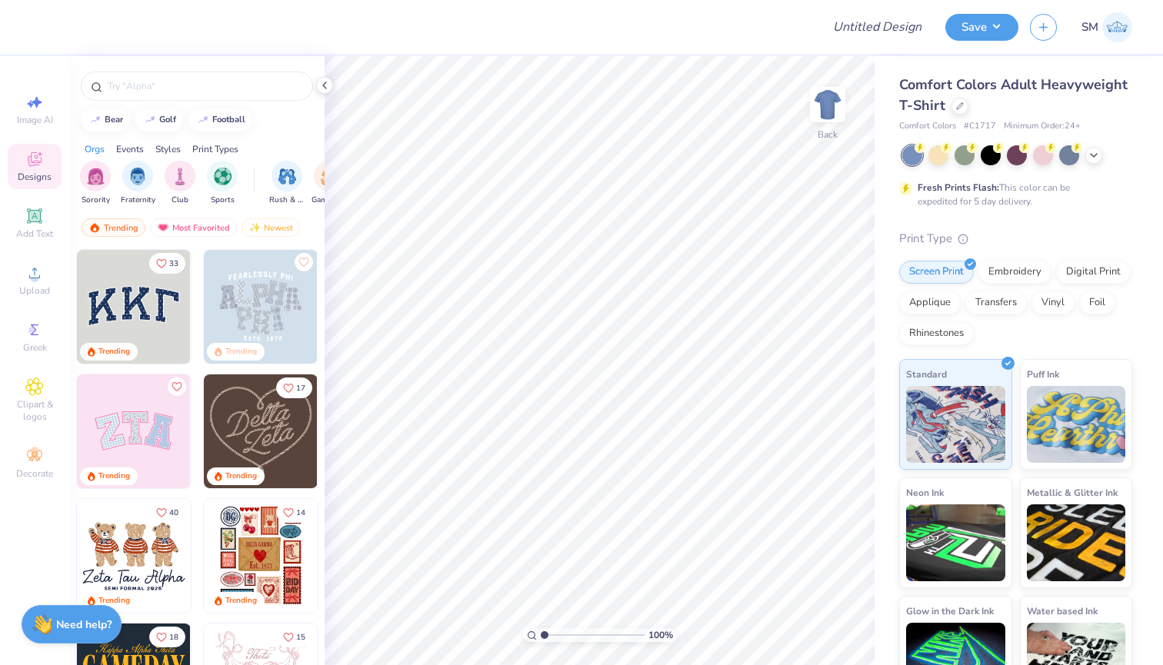
click at [1120, 28] on img at bounding box center [1117, 27] width 30 height 30
click at [1088, 153] on icon at bounding box center [1093, 154] width 12 height 12
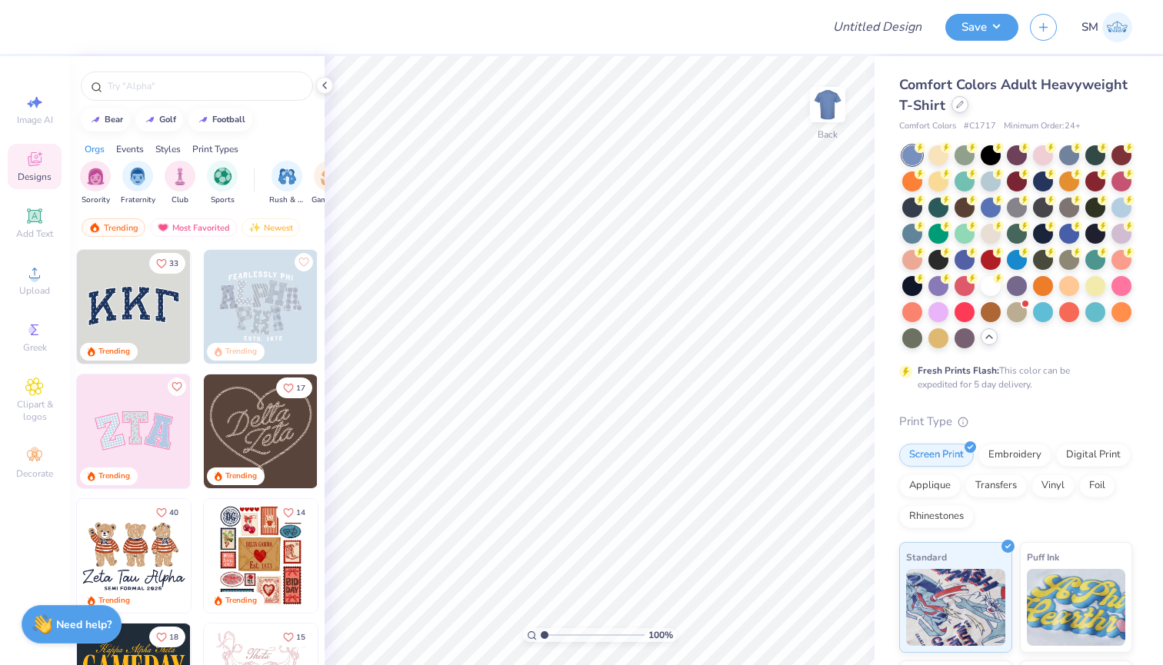
click at [960, 112] on div at bounding box center [959, 104] width 17 height 17
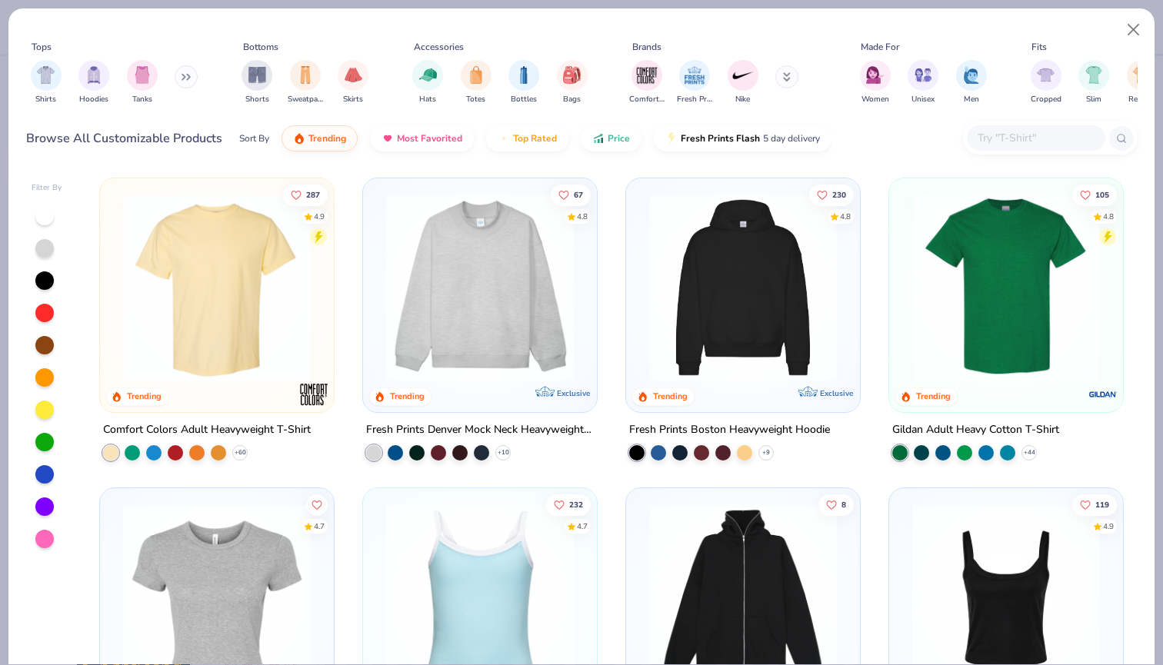
click at [1062, 154] on div at bounding box center [1050, 138] width 175 height 33
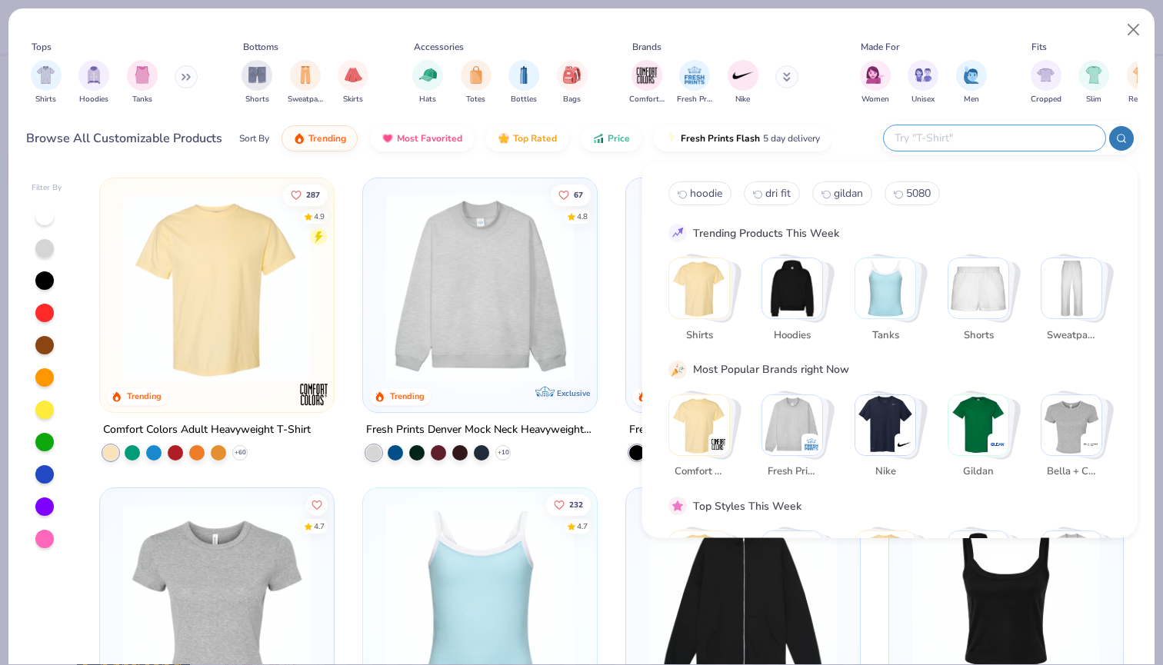
click at [1051, 140] on input "text" at bounding box center [993, 138] width 201 height 18
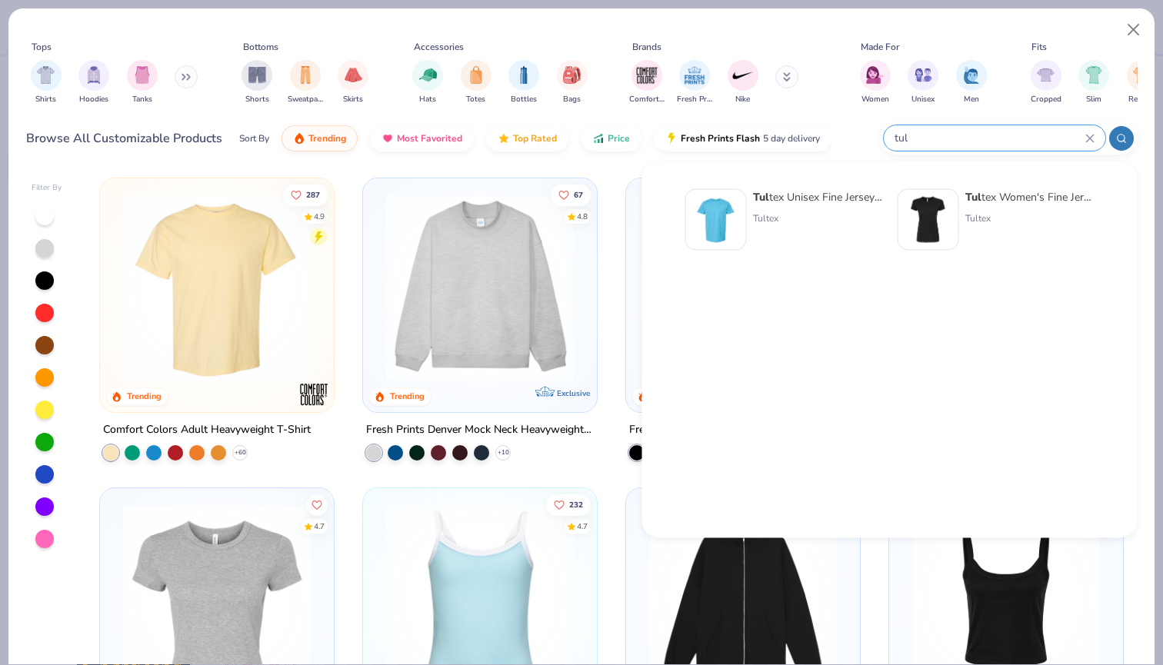
type input "tul"
click at [744, 203] on div at bounding box center [716, 220] width 62 height 62
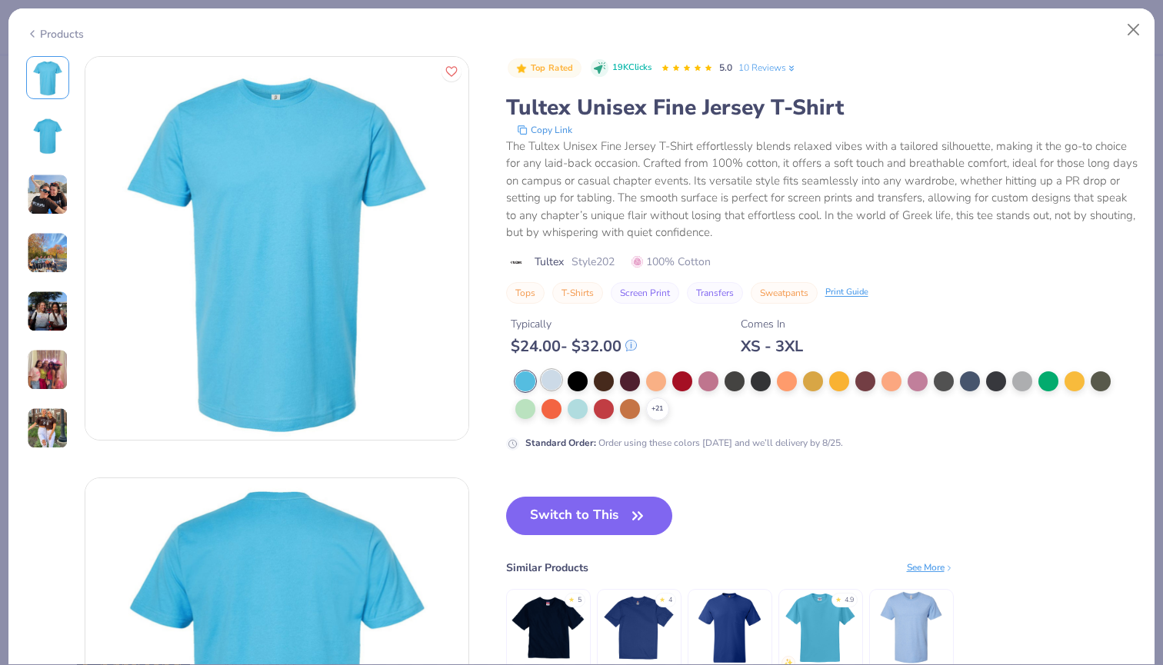
click at [554, 377] on div at bounding box center [551, 380] width 20 height 20
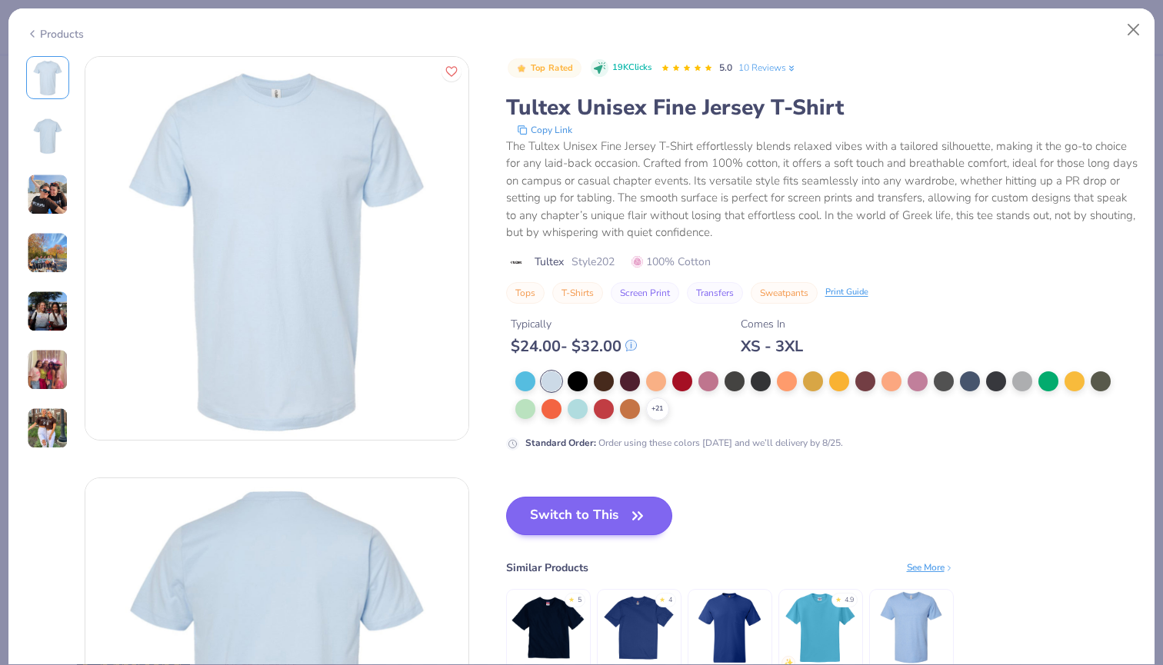
click at [526, 511] on button "Switch to This" at bounding box center [589, 516] width 167 height 38
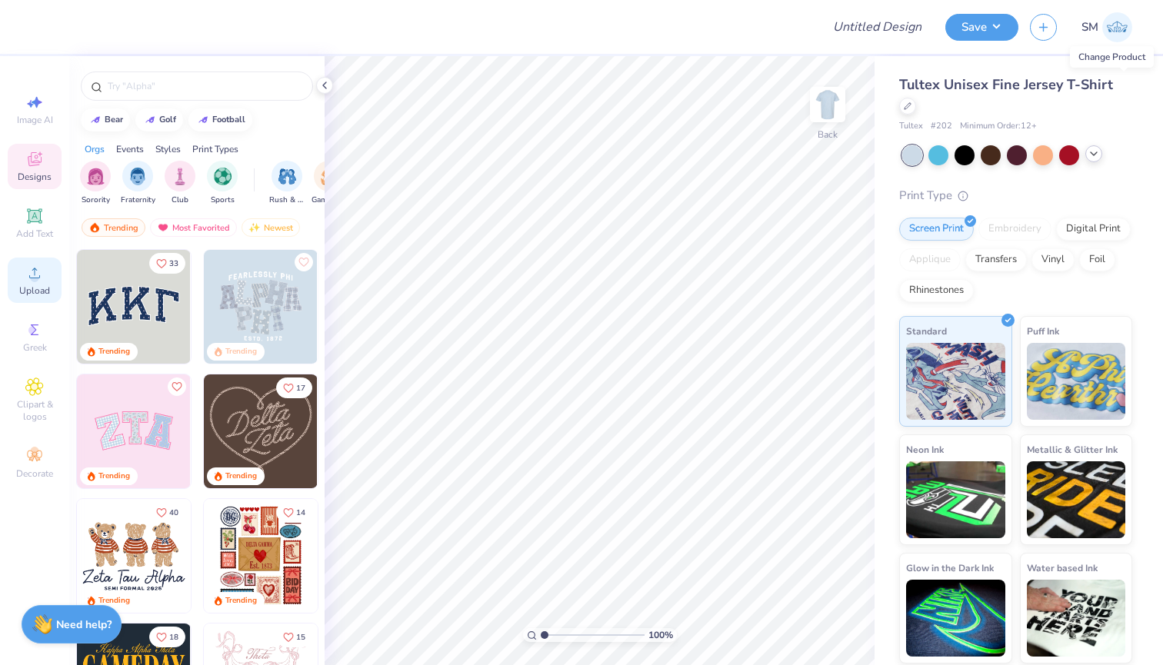
click at [41, 283] on div "Upload" at bounding box center [35, 280] width 54 height 45
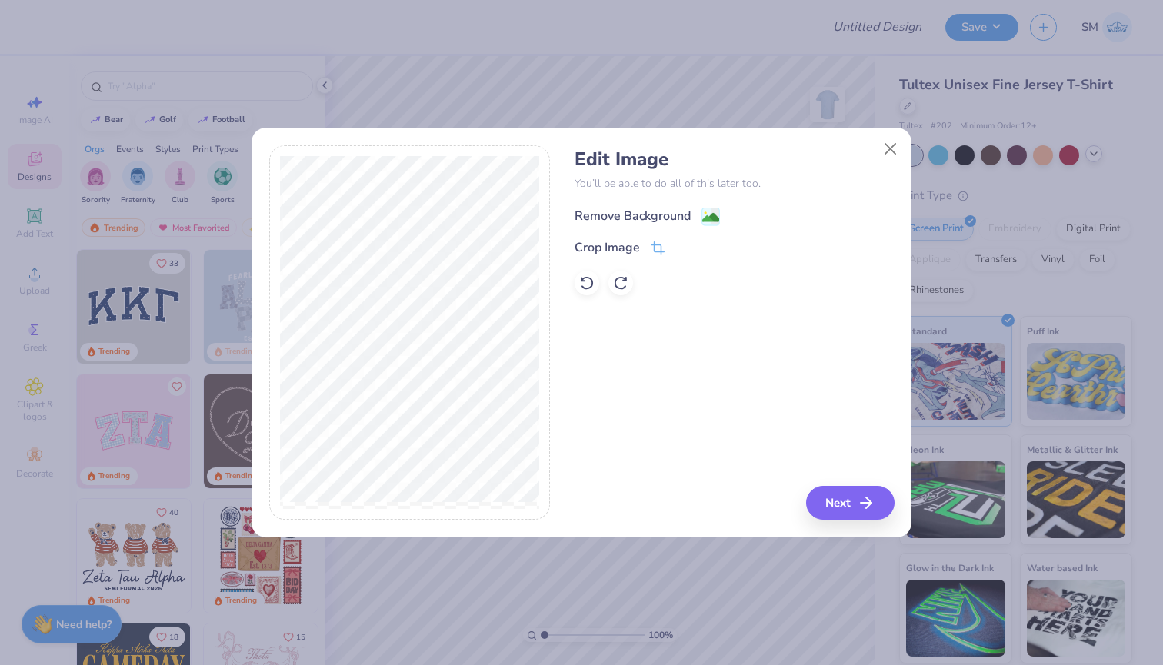
click at [701, 208] on div "Remove Background" at bounding box center [646, 216] width 145 height 19
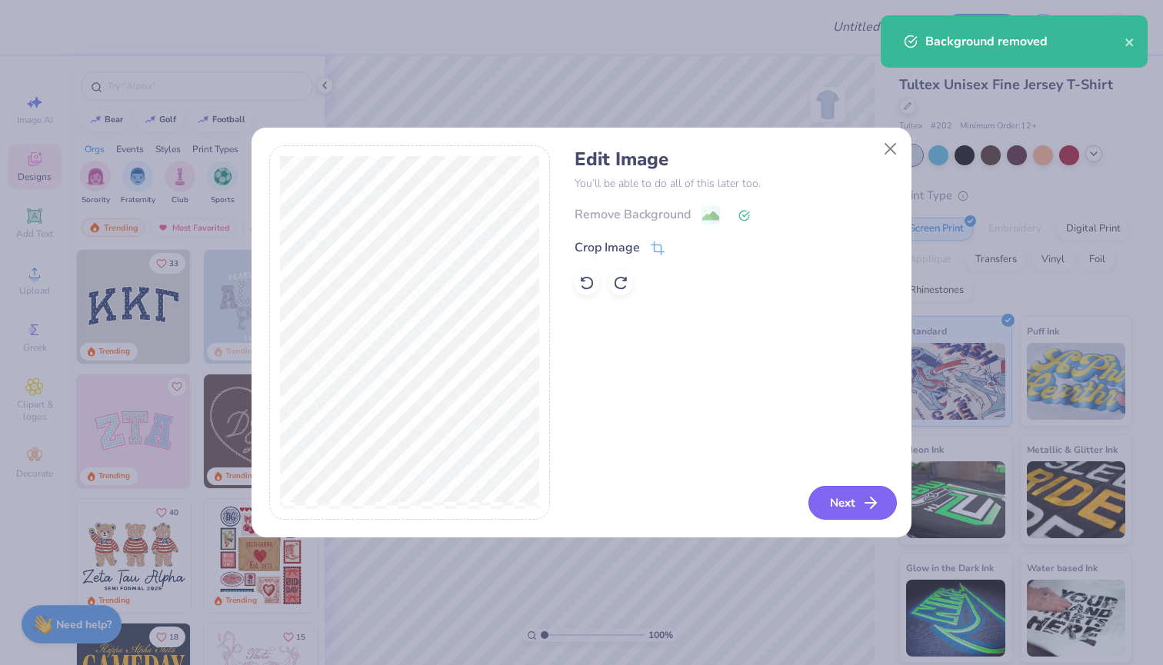
click at [871, 498] on icon "button" at bounding box center [870, 503] width 18 height 18
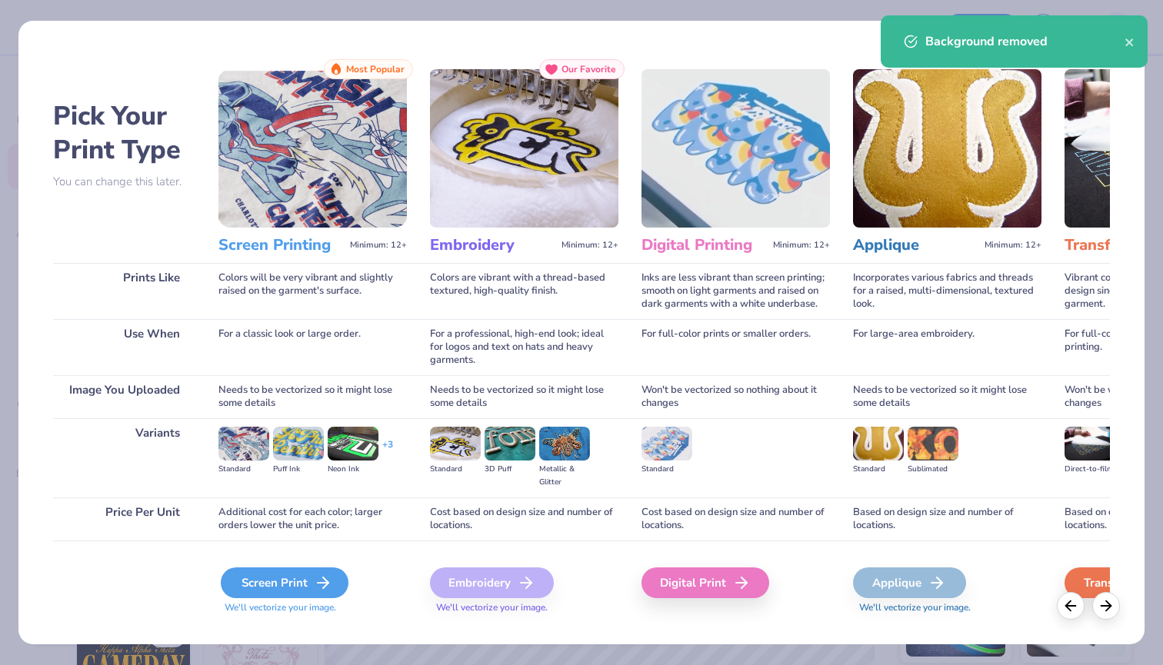
click at [308, 591] on div "Screen Print" at bounding box center [285, 583] width 128 height 31
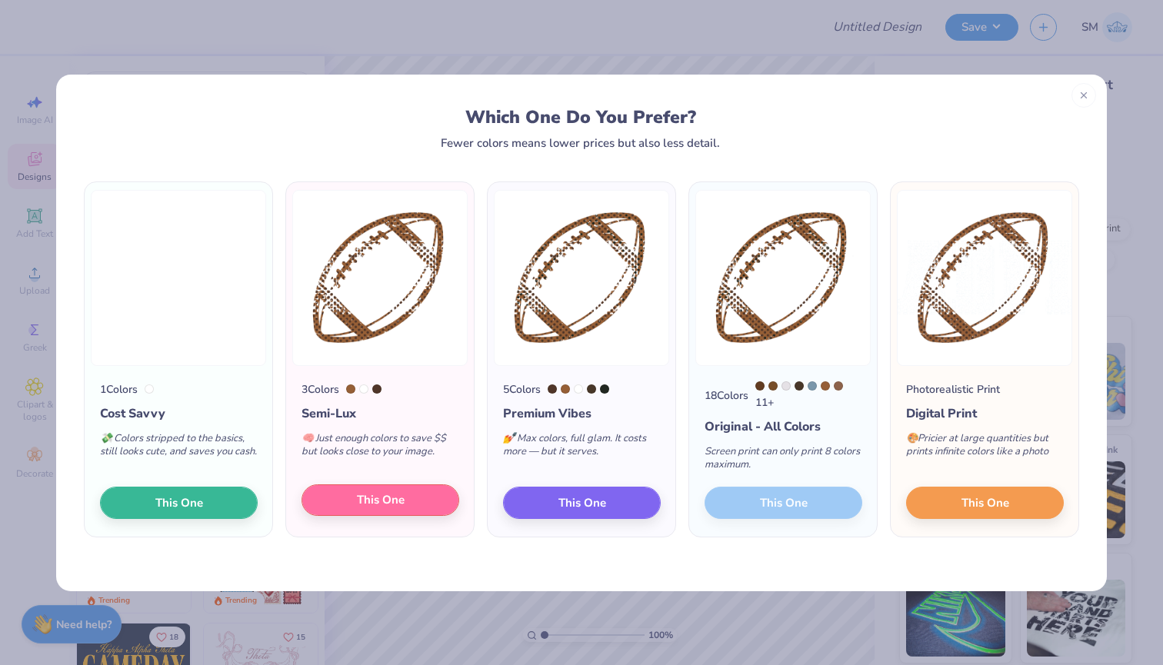
click at [347, 504] on button "This One" at bounding box center [380, 500] width 158 height 32
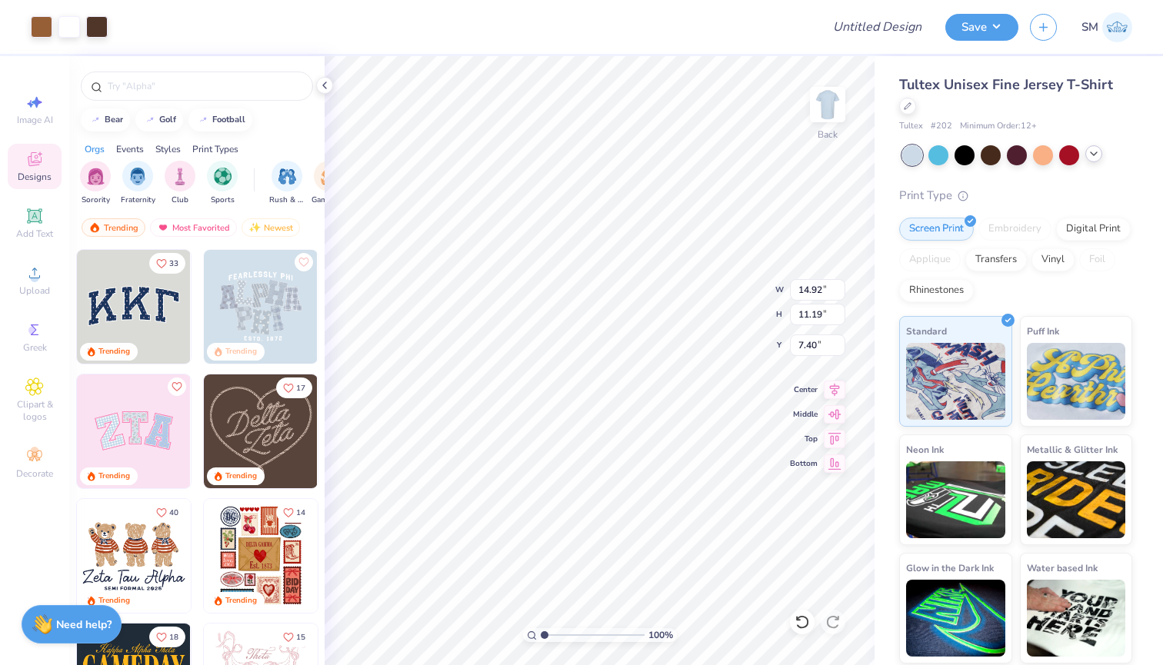
click at [1104, 34] on img at bounding box center [1117, 27] width 30 height 30
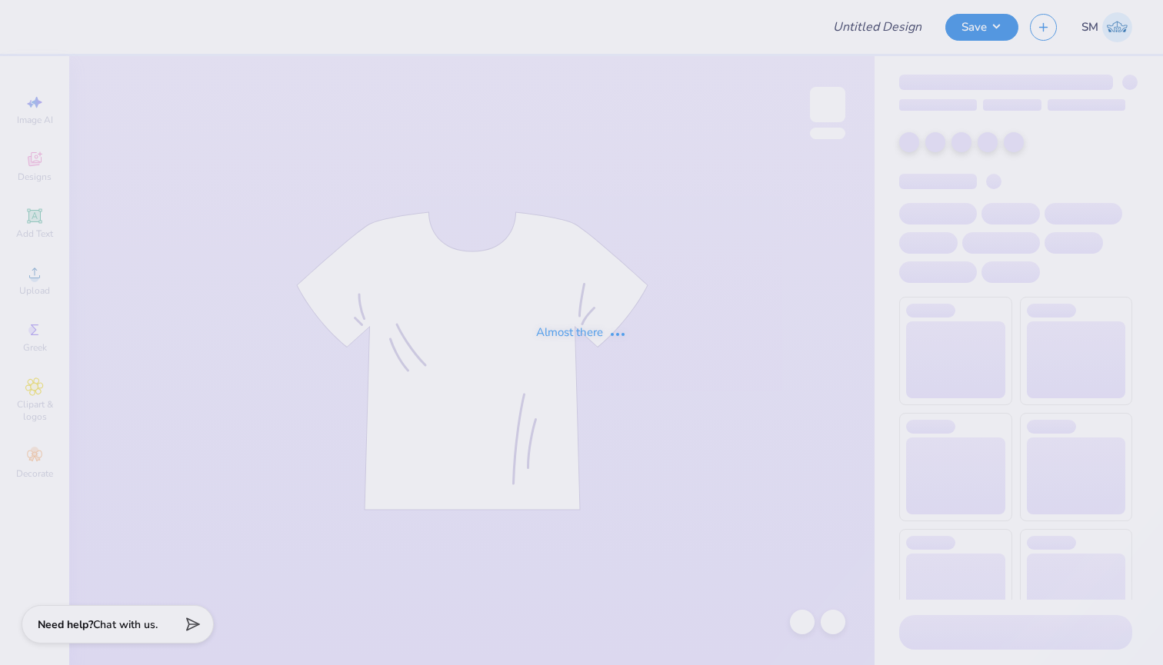
type input "ADPI Parents Weekend"
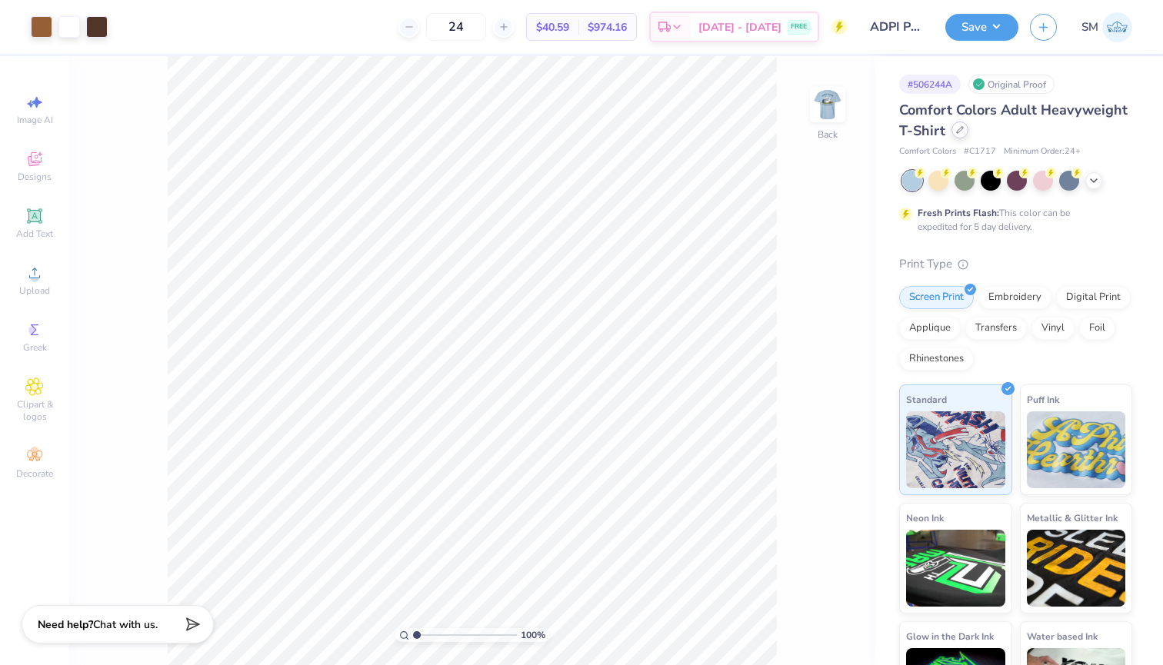
click at [956, 132] on icon at bounding box center [960, 130] width 8 height 8
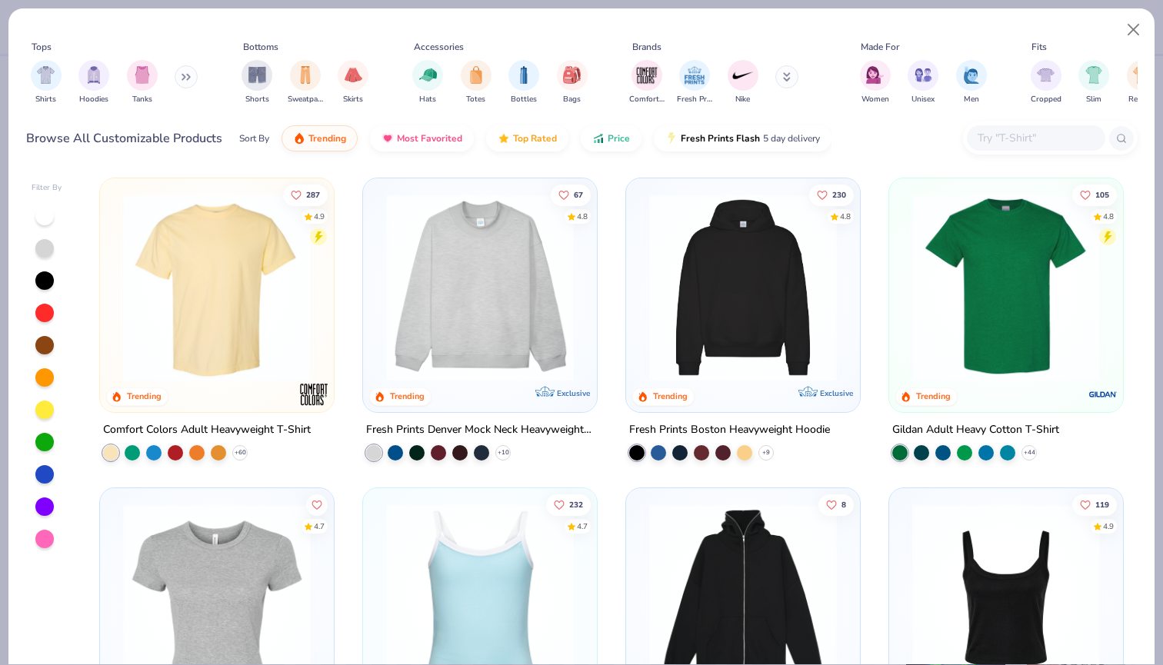
click at [1012, 138] on input "text" at bounding box center [1035, 138] width 118 height 18
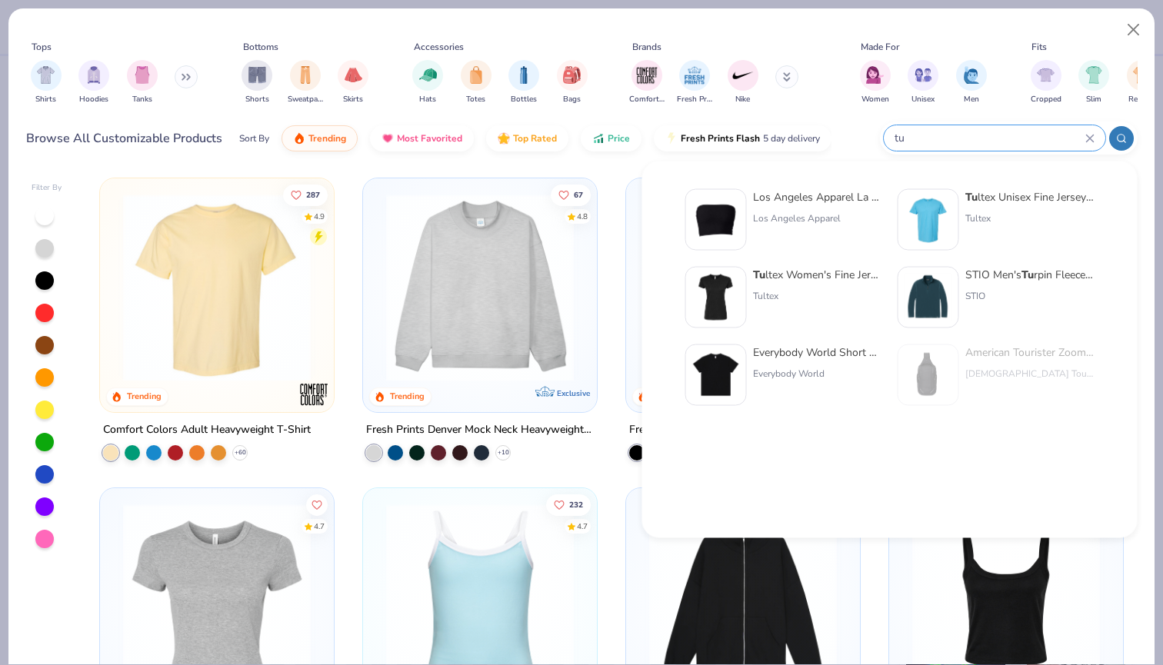
type input "tu"
click at [977, 236] on div "Tu ltex Unisex Fine Jersey T-Shirt Tultex" at bounding box center [1029, 220] width 129 height 62
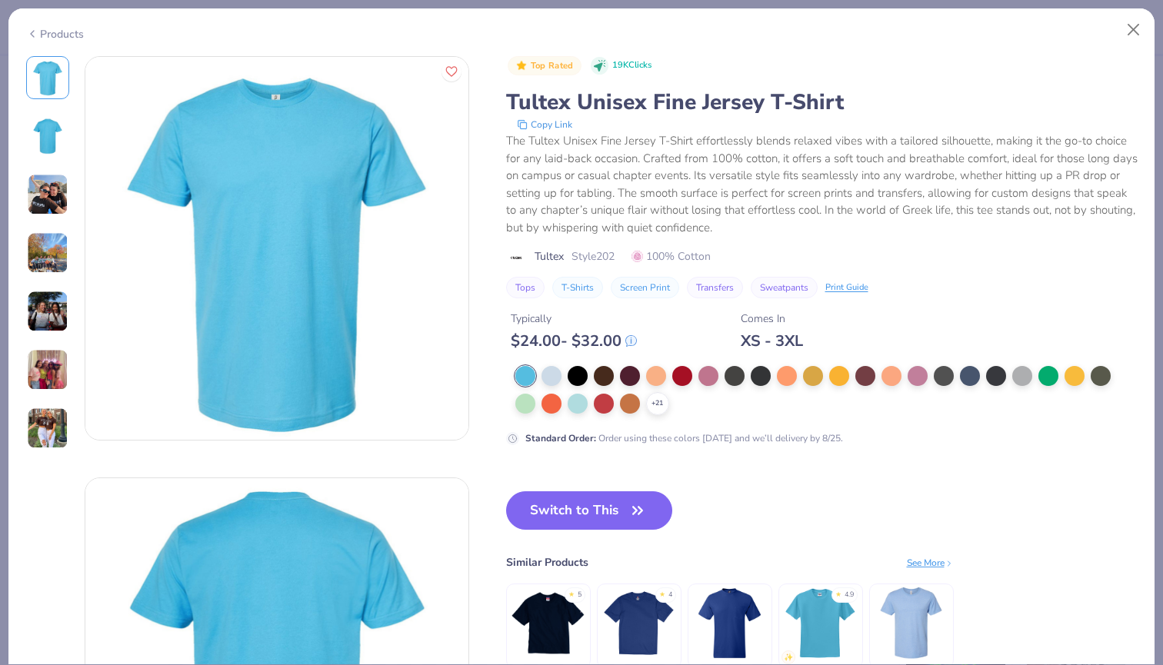
click at [539, 380] on div "+ 21" at bounding box center [818, 390] width 606 height 49
click at [548, 381] on div at bounding box center [551, 375] width 20 height 20
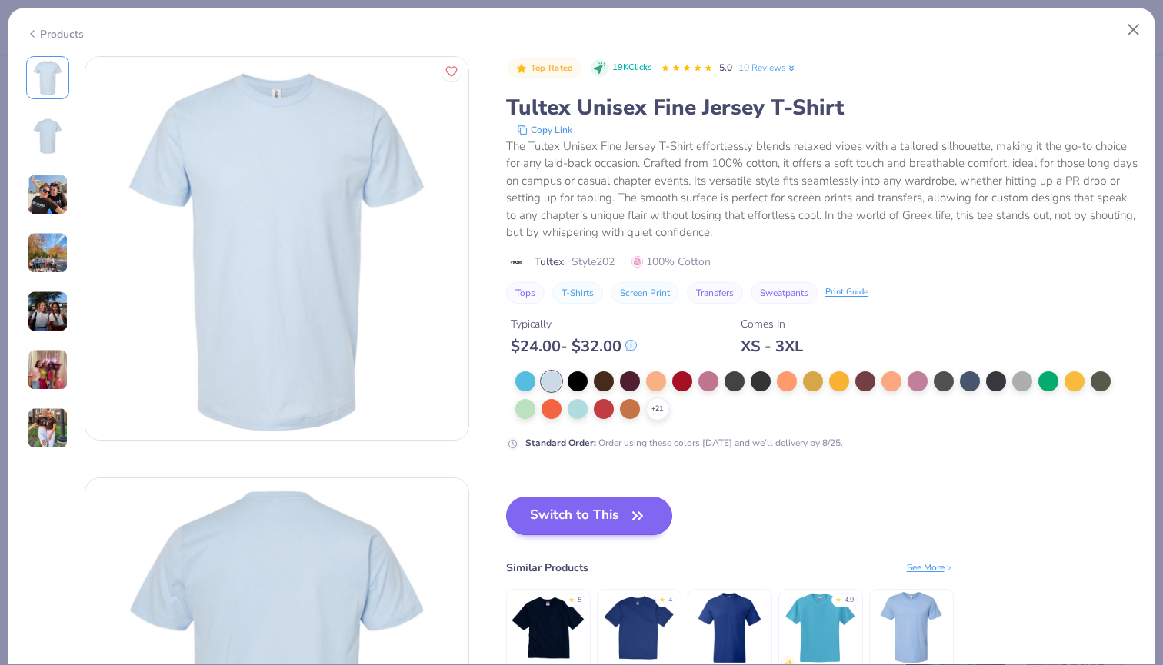
click at [574, 501] on button "Switch to This" at bounding box center [589, 516] width 167 height 38
click at [581, 508] on button "Switch to This" at bounding box center [589, 516] width 167 height 38
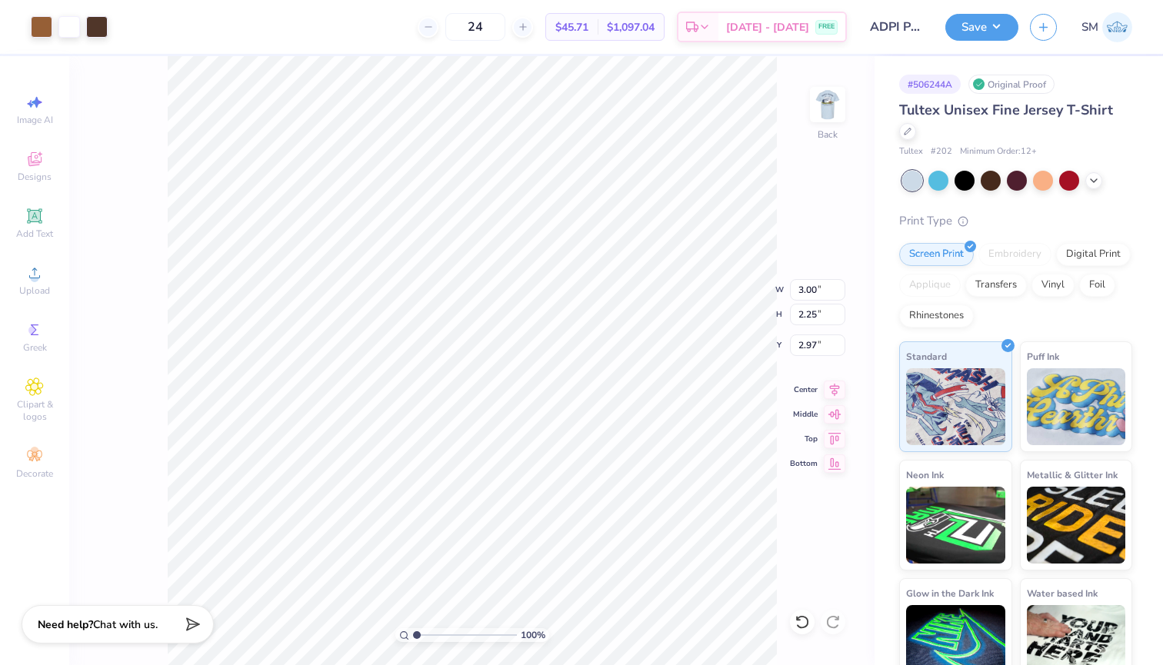
type input "4.36"
type input "3.26"
type input "3.00"
type input "3.77"
type input "2.82"
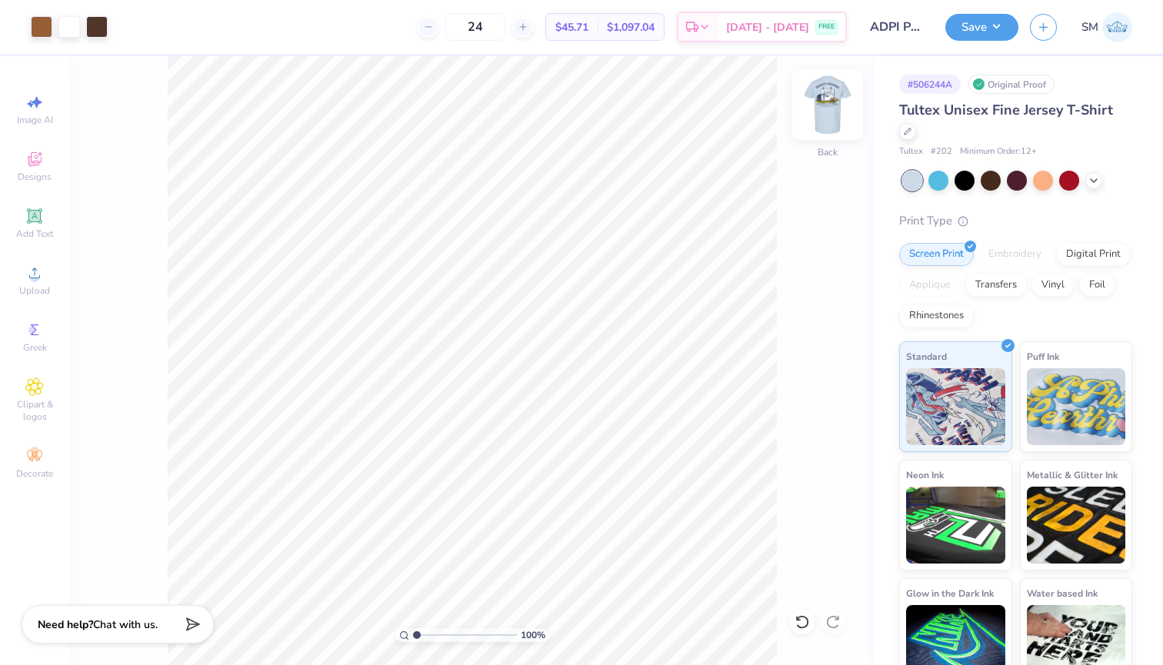
click at [826, 102] on img at bounding box center [828, 105] width 62 height 62
type input "3.00"
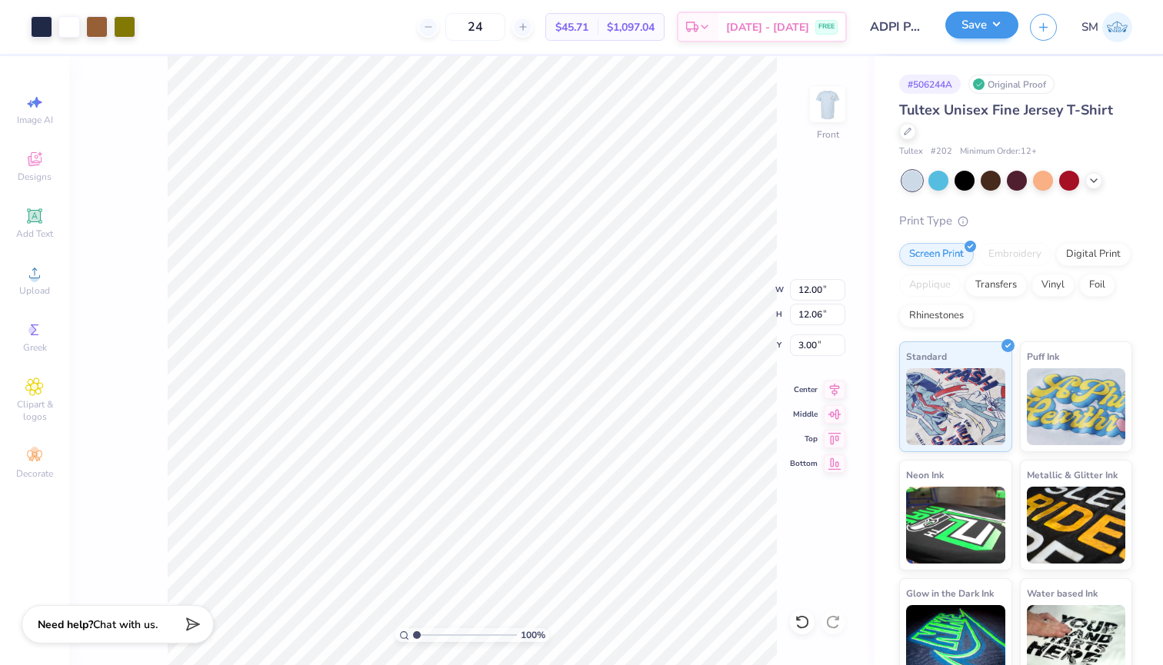
click at [976, 31] on button "Save" at bounding box center [981, 25] width 73 height 27
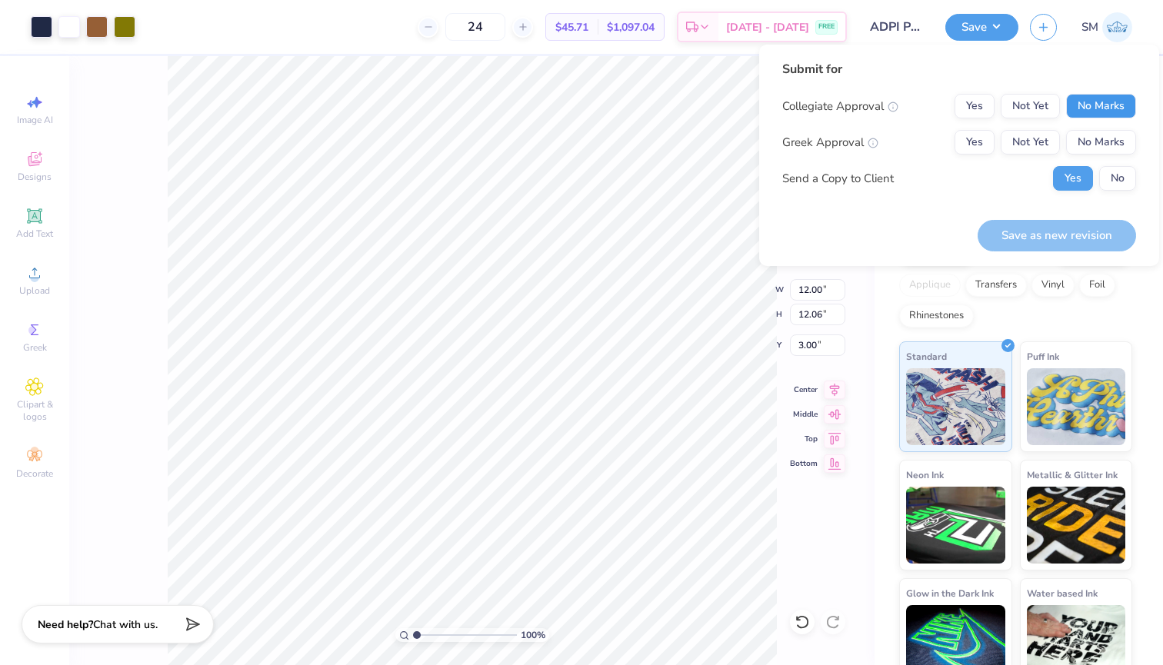
click at [1083, 97] on button "No Marks" at bounding box center [1101, 106] width 70 height 25
click at [969, 134] on button "Yes" at bounding box center [974, 142] width 40 height 25
click at [1123, 173] on button "No" at bounding box center [1117, 178] width 37 height 25
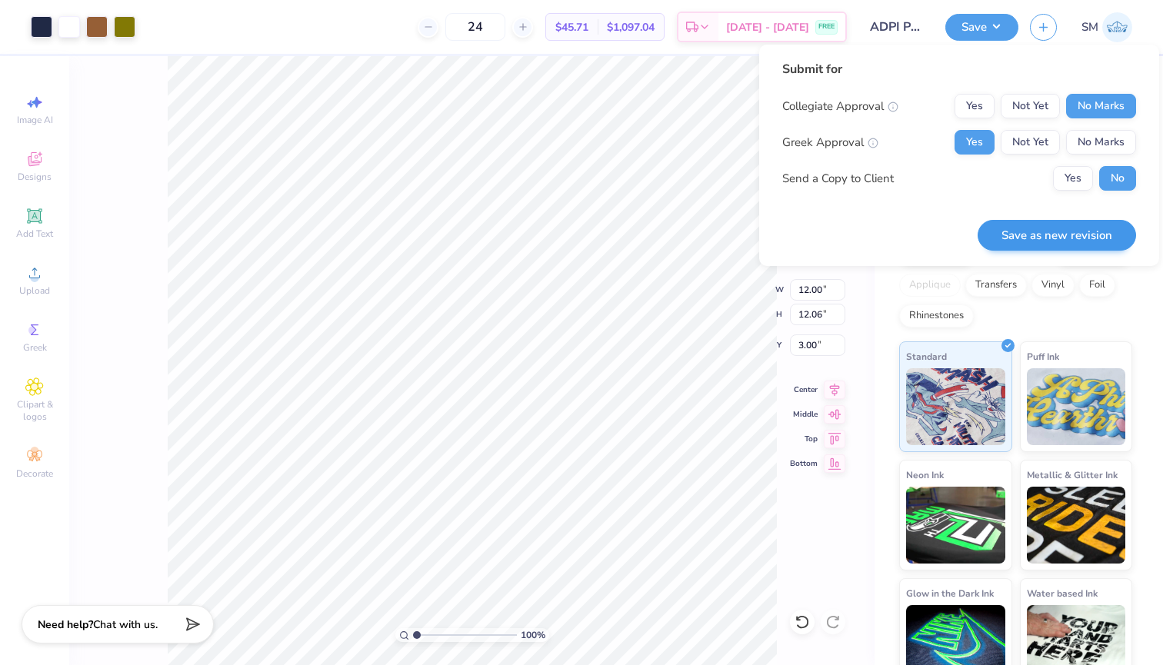
click at [1085, 221] on button "Save as new revision" at bounding box center [1056, 236] width 158 height 32
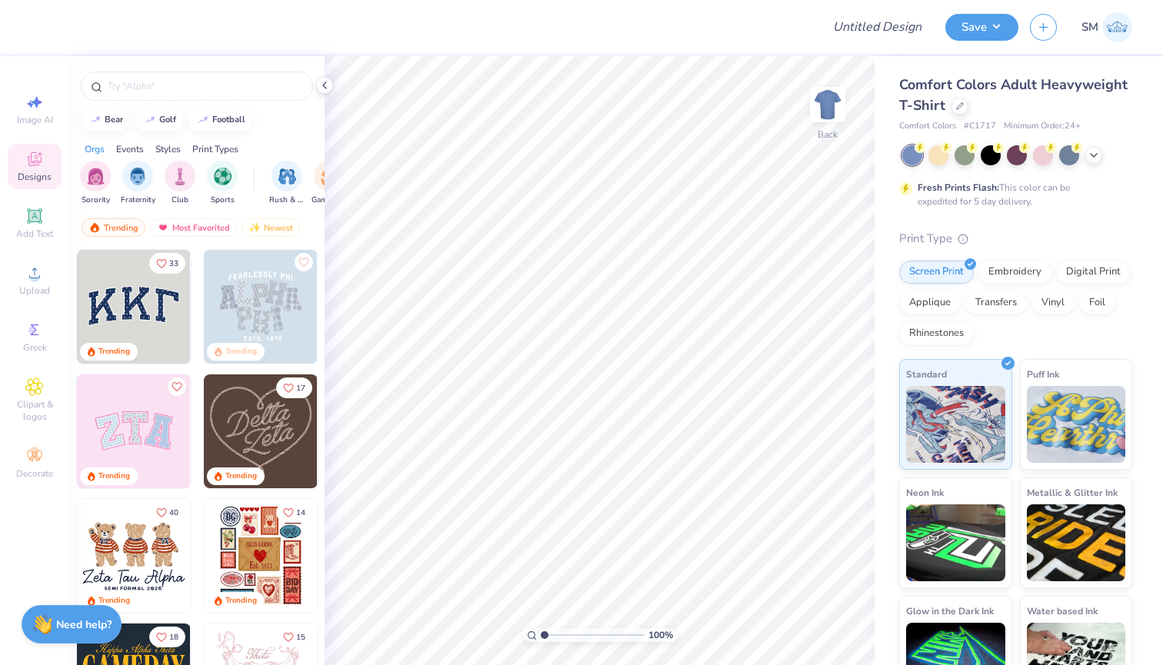
click at [1122, 20] on img at bounding box center [1117, 27] width 30 height 30
